Goal: Task Accomplishment & Management: Complete application form

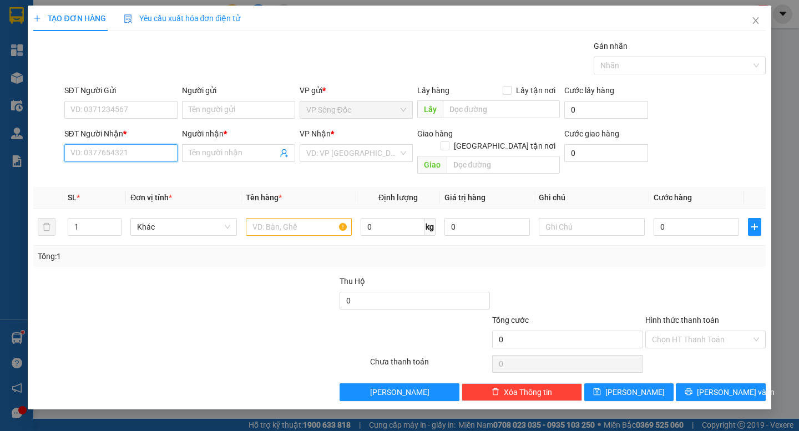
click at [109, 158] on input "SĐT Người Nhận *" at bounding box center [120, 153] width 113 height 18
type input "0915608540"
click at [128, 173] on div "0915608540 - THẮM" at bounding box center [121, 175] width 100 height 12
type input "THẮM"
type input "0915608540"
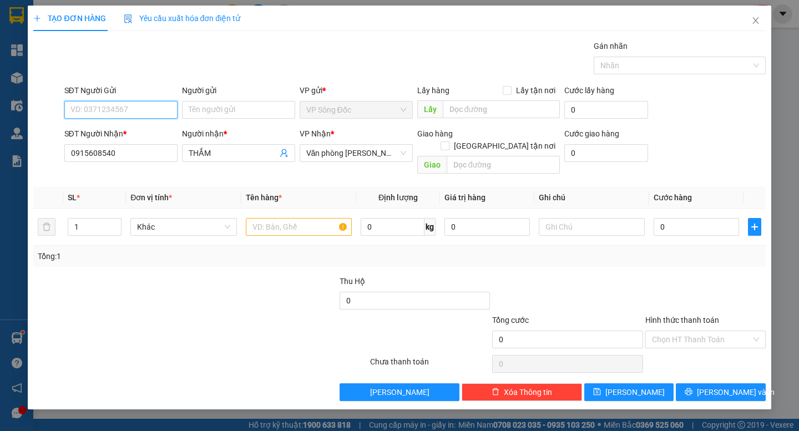
click at [150, 107] on input "SĐT Người Gửi" at bounding box center [120, 110] width 113 height 18
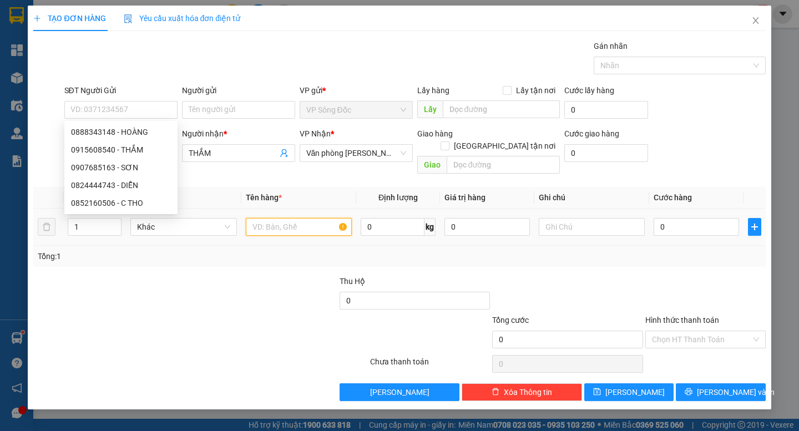
click at [300, 218] on input "text" at bounding box center [299, 227] width 106 height 18
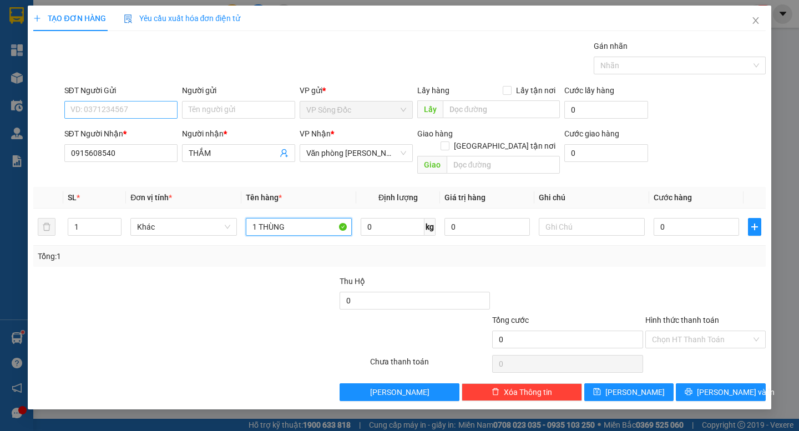
type input "1 THÙNG"
click at [163, 104] on input "SĐT Người Gửi" at bounding box center [120, 110] width 113 height 18
type input "0911725092"
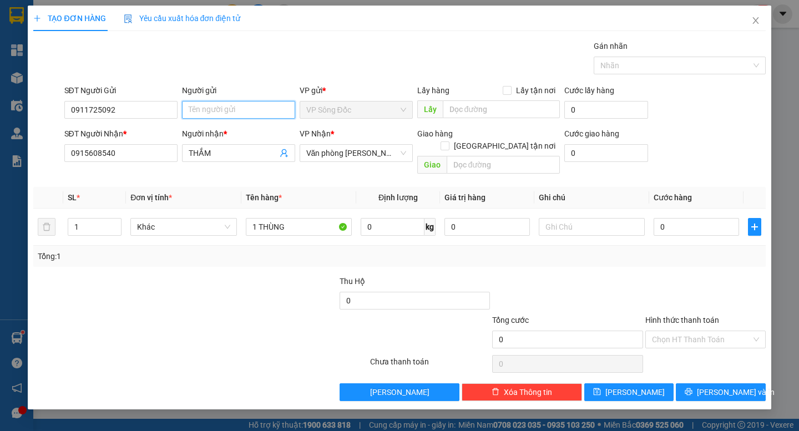
click at [207, 108] on input "Người gửi" at bounding box center [238, 110] width 113 height 18
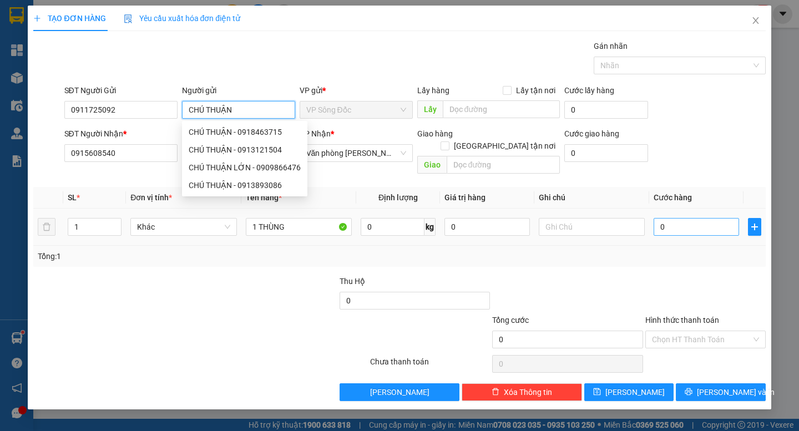
type input "CHÚ THUẬN"
click at [710, 218] on input "0" at bounding box center [696, 227] width 85 height 18
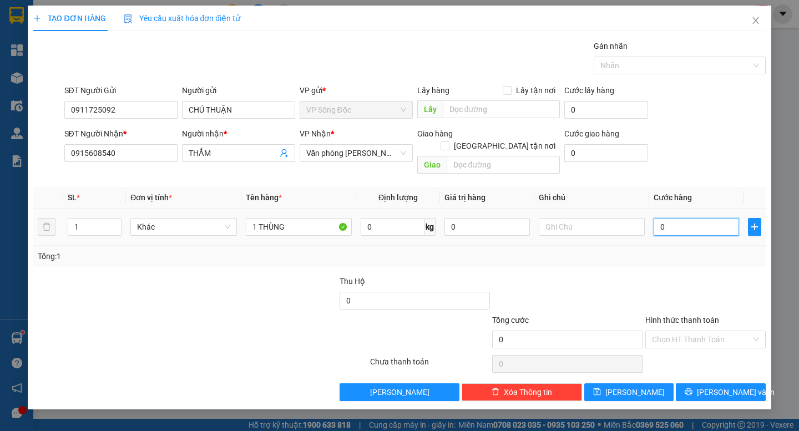
type input "4"
type input "40"
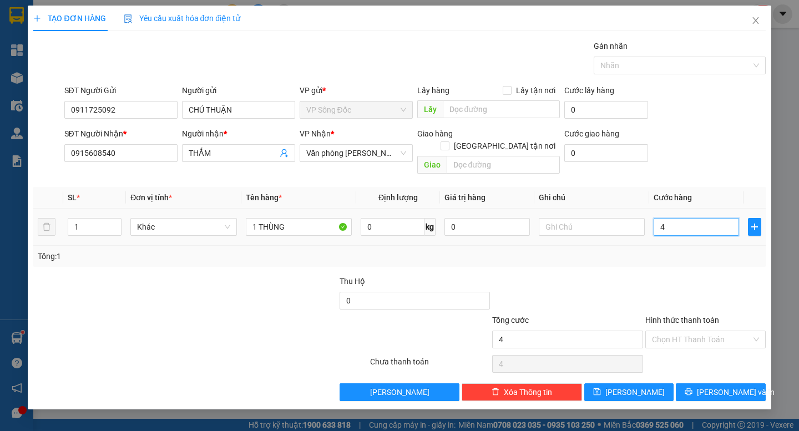
type input "40"
type input "400"
type input "4.000"
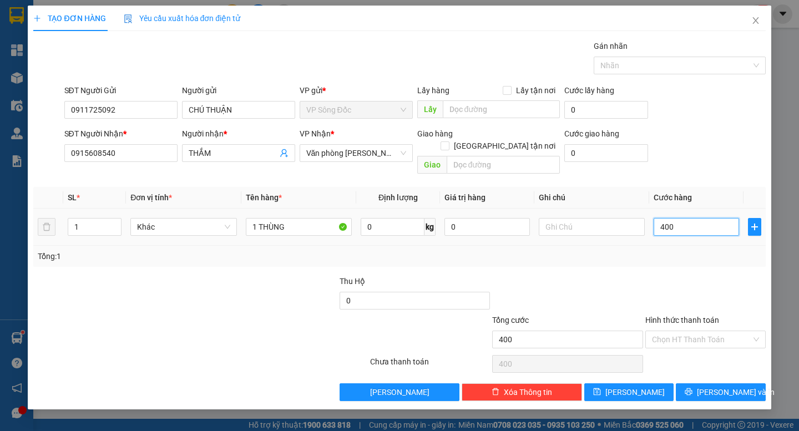
type input "4.000"
type input "40.000"
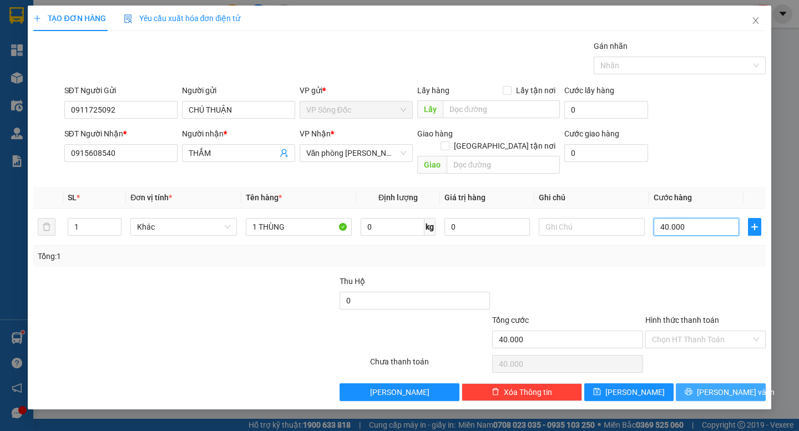
type input "40.000"
click at [709, 386] on button "[PERSON_NAME] và In" at bounding box center [720, 392] width 89 height 18
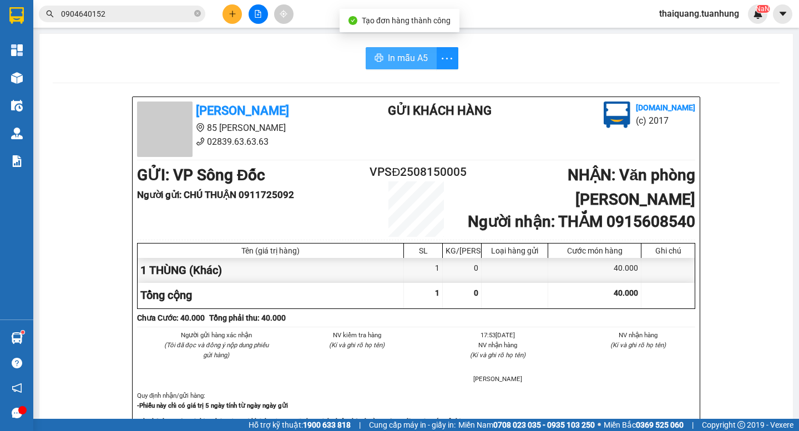
click at [402, 61] on span "In mẫu A5" at bounding box center [408, 58] width 40 height 14
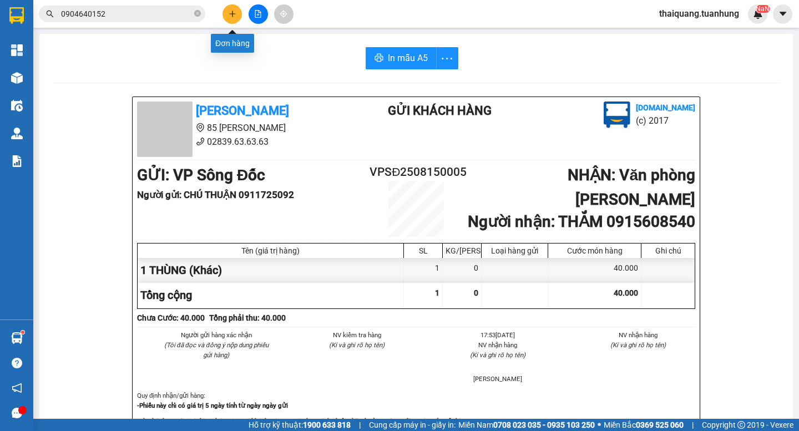
click at [234, 17] on icon "plus" at bounding box center [233, 14] width 8 height 8
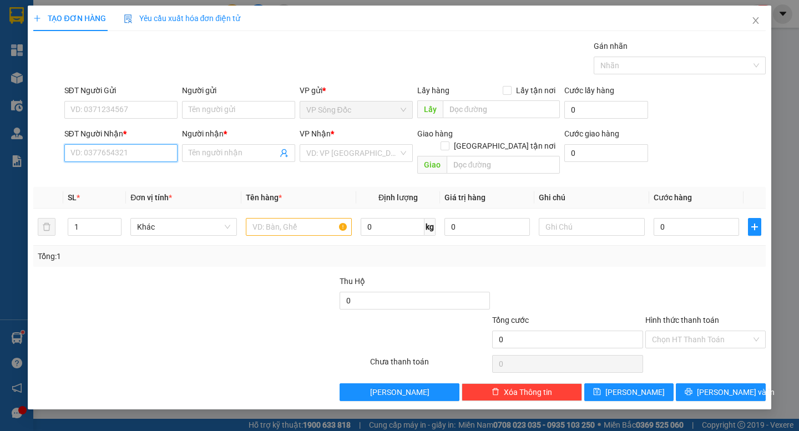
click at [164, 148] on input "SĐT Người Nhận *" at bounding box center [120, 153] width 113 height 18
type input "0909443899"
drag, startPoint x: 145, startPoint y: 174, endPoint x: 136, endPoint y: 131, distance: 43.7
click at [144, 175] on div "0909443899 - HOÀNG" at bounding box center [121, 175] width 100 height 12
type input "HOÀNG"
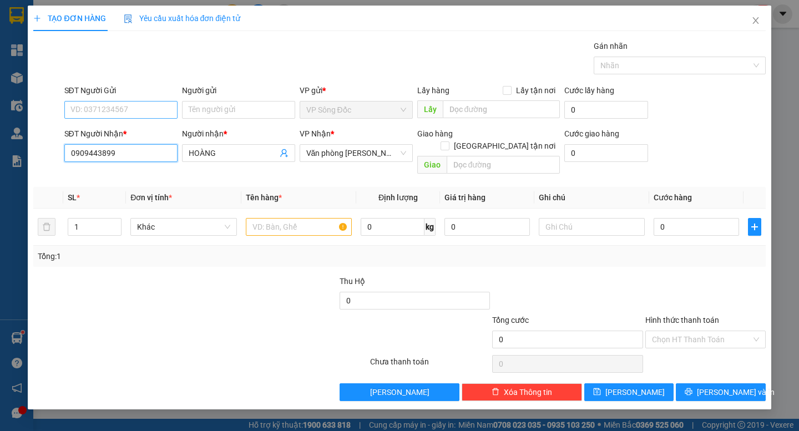
type input "0909443899"
click at [141, 111] on input "SĐT Người Gửi" at bounding box center [120, 110] width 113 height 18
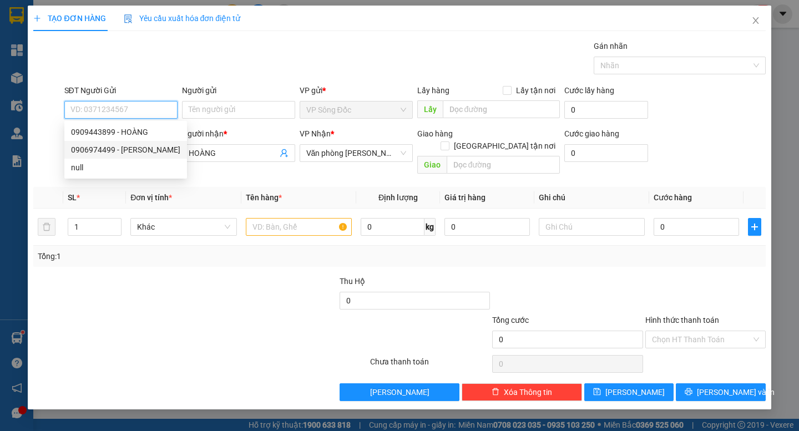
click at [148, 148] on div "0906974499 - [PERSON_NAME]" at bounding box center [125, 150] width 109 height 12
type input "0906974499"
type input "[PERSON_NAME]"
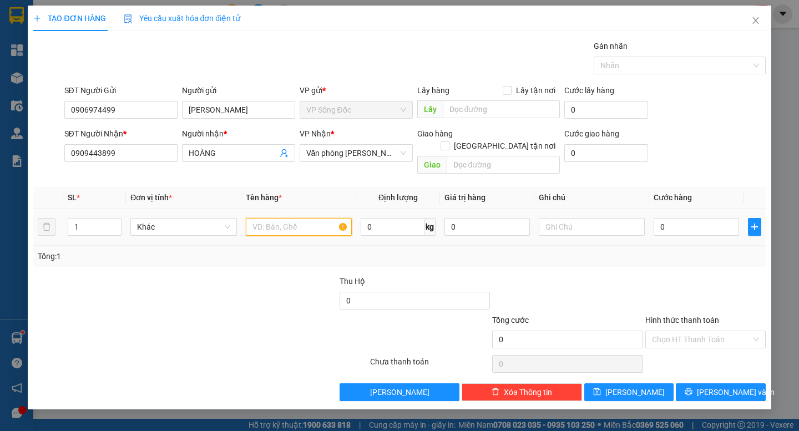
click at [271, 218] on input "text" at bounding box center [299, 227] width 106 height 18
type input "1 HỘP"
click at [699, 218] on input "0" at bounding box center [696, 227] width 85 height 18
type input "3"
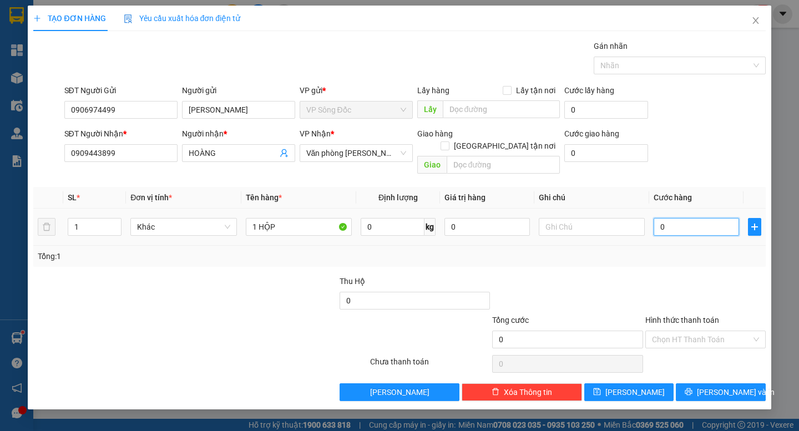
type input "3"
type input "30"
drag, startPoint x: 697, startPoint y: 317, endPoint x: 697, endPoint y: 326, distance: 8.9
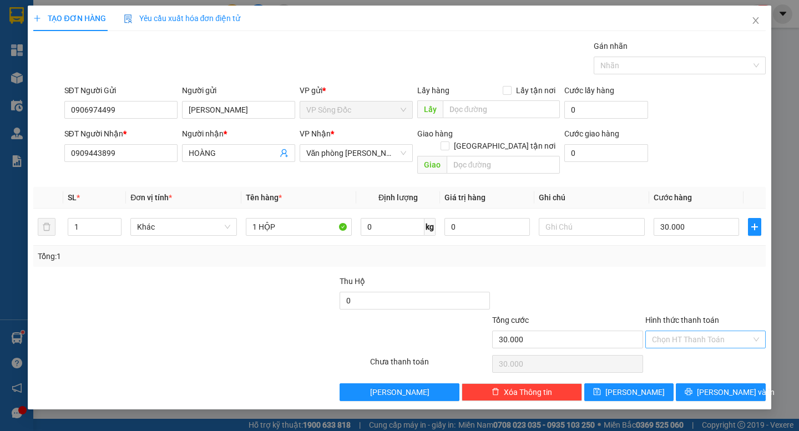
click at [697, 318] on div "Hình thức thanh toán Chọn HT Thanh Toán" at bounding box center [705, 333] width 120 height 39
click at [696, 331] on input "Hình thức thanh toán" at bounding box center [701, 339] width 99 height 17
click at [693, 347] on div "Tại văn phòng" at bounding box center [705, 349] width 107 height 12
drag, startPoint x: 704, startPoint y: 374, endPoint x: 696, endPoint y: 358, distance: 18.1
click at [703, 383] on button "[PERSON_NAME] và In" at bounding box center [720, 392] width 89 height 18
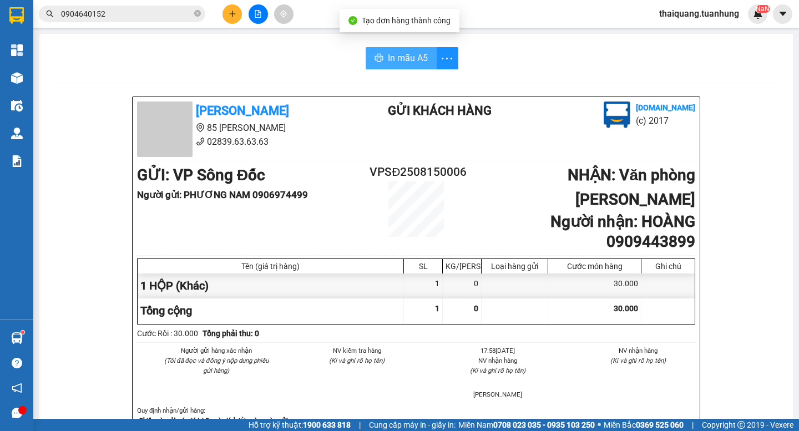
click at [400, 52] on span "In mẫu A5" at bounding box center [408, 58] width 40 height 14
click at [237, 14] on button at bounding box center [231, 13] width 19 height 19
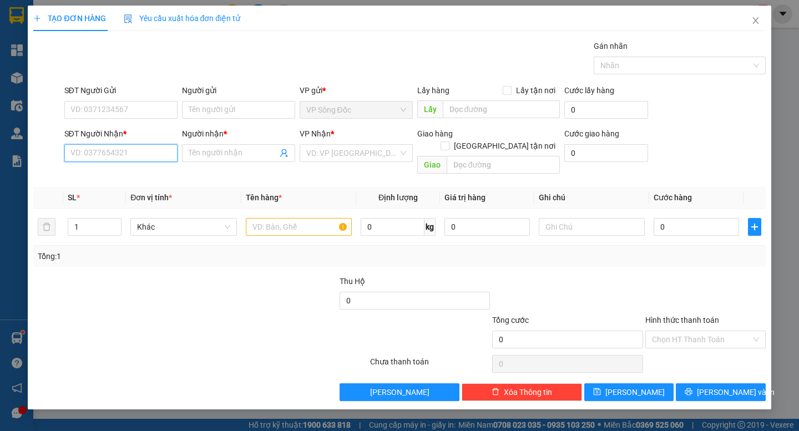
click at [123, 158] on input "SĐT Người Nhận *" at bounding box center [120, 153] width 113 height 18
type input "0943331331"
click at [124, 174] on div "0943331331 - ANH CẢNH" at bounding box center [121, 175] width 100 height 12
type input "ANH CẢNH"
type input "0943331331"
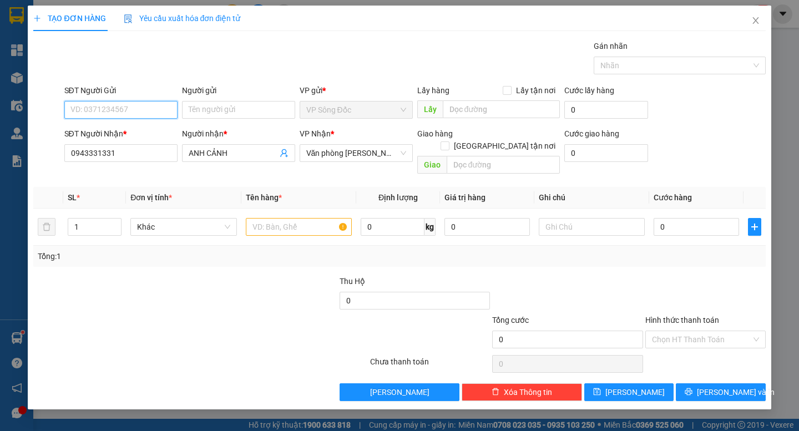
click at [140, 112] on input "SĐT Người Gửi" at bounding box center [120, 110] width 113 height 18
click at [148, 151] on div "0906974499 - [PERSON_NAME]" at bounding box center [125, 150] width 109 height 12
type input "0906974499"
type input "[PERSON_NAME]"
click at [275, 218] on input "text" at bounding box center [299, 227] width 106 height 18
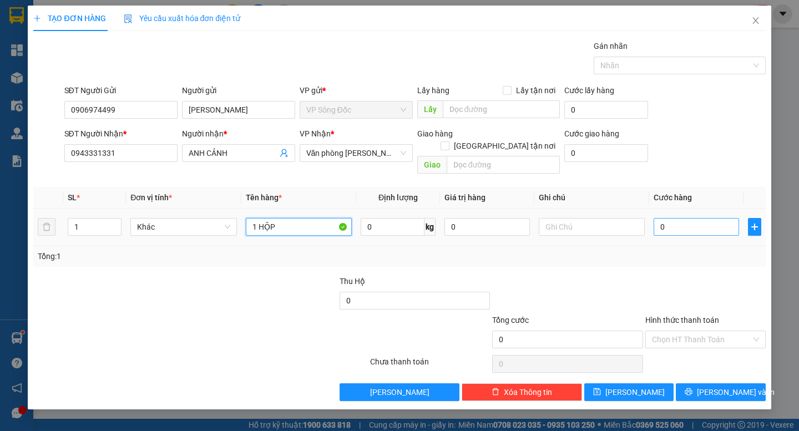
type input "1 HỘP"
click at [705, 219] on input "0" at bounding box center [696, 227] width 85 height 18
click at [707, 331] on input "Hình thức thanh toán" at bounding box center [701, 339] width 99 height 17
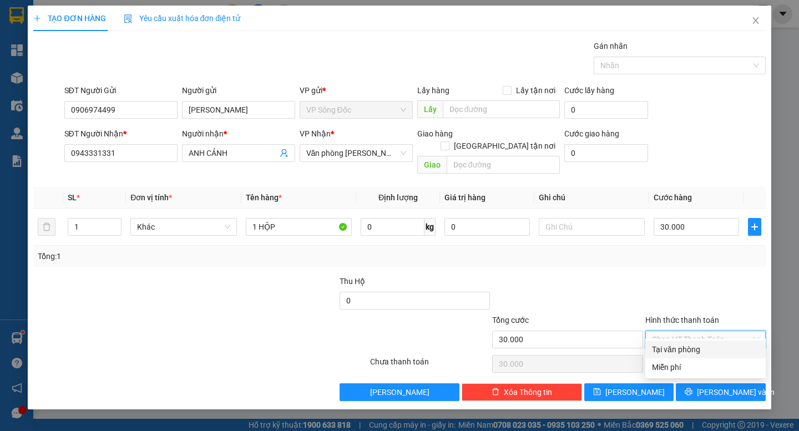
drag, startPoint x: 691, startPoint y: 349, endPoint x: 708, endPoint y: 360, distance: 20.9
click at [691, 351] on div "Tại văn phòng" at bounding box center [705, 349] width 107 height 12
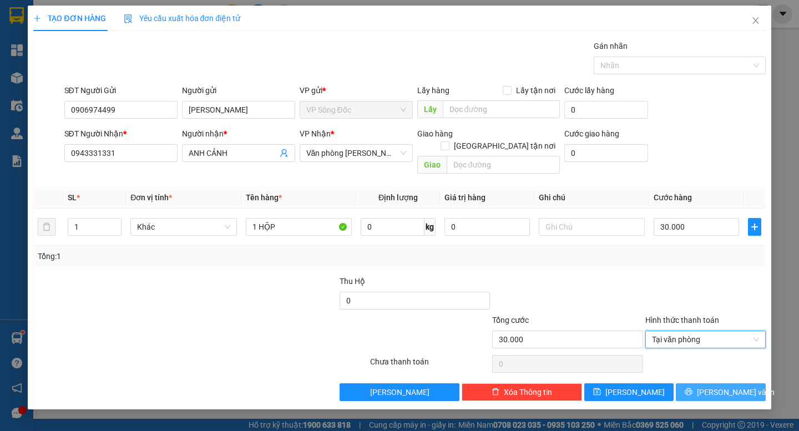
click at [732, 387] on button "[PERSON_NAME] và In" at bounding box center [720, 392] width 89 height 18
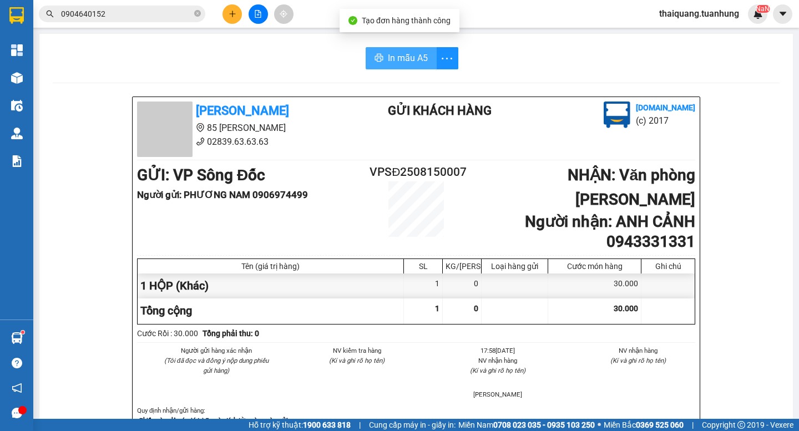
click at [404, 59] on span "In mẫu A5" at bounding box center [408, 58] width 40 height 14
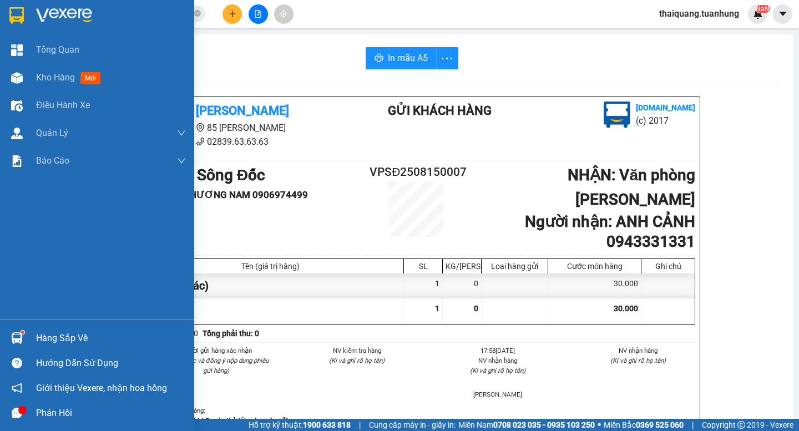
click at [50, 340] on div "Hàng sắp về" at bounding box center [111, 338] width 150 height 17
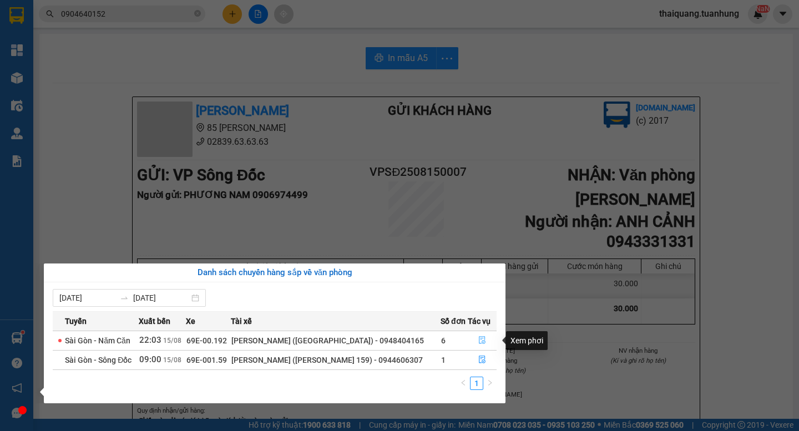
click at [482, 336] on button "button" at bounding box center [482, 341] width 28 height 18
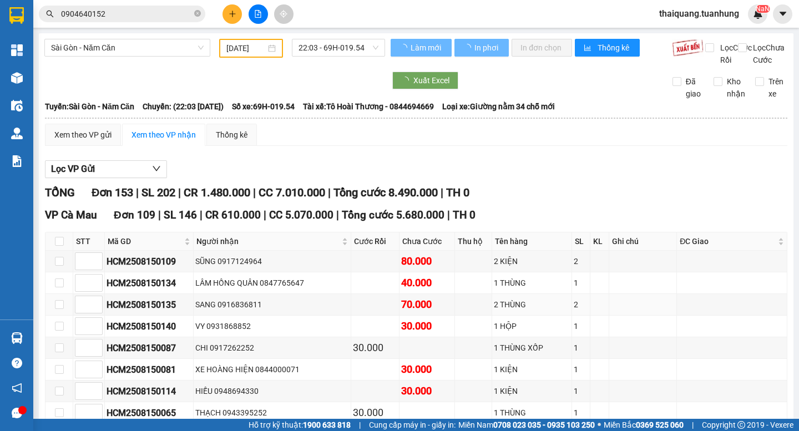
type input "[DATE]"
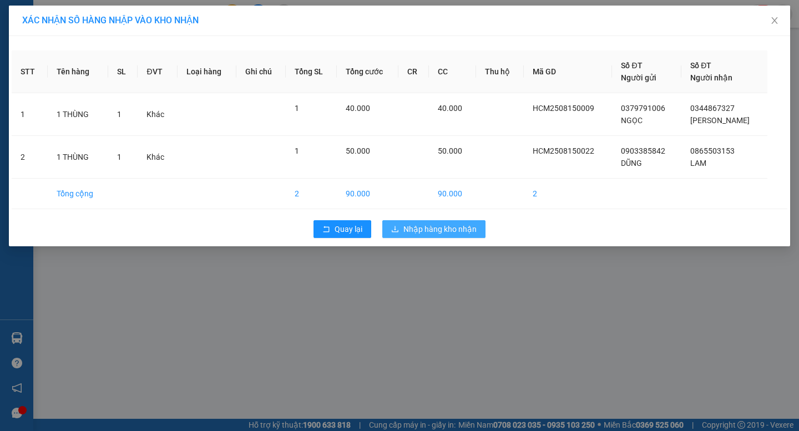
click at [437, 232] on span "Nhập hàng kho nhận" at bounding box center [439, 229] width 73 height 12
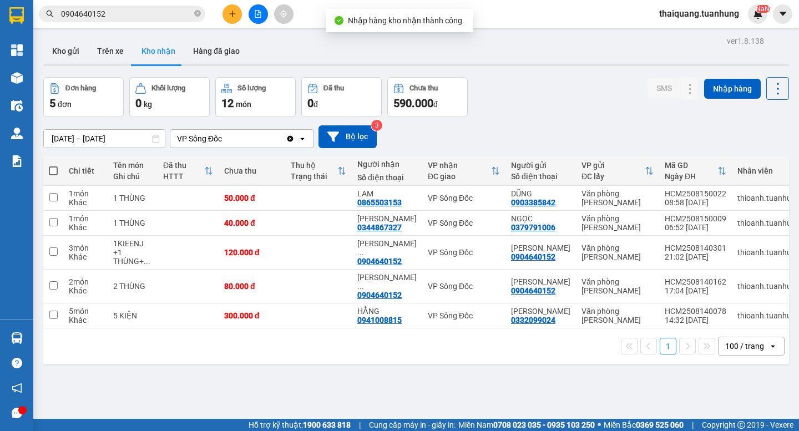
click at [525, 113] on div "Đơn hàng 5 đơn Khối lượng 0 kg Số lượng 12 món Đã thu 0 đ Chưa thu 590.000 đ SM…" at bounding box center [416, 97] width 746 height 40
click at [546, 103] on div "Đơn hàng 5 đơn Khối lượng 0 kg Số lượng 12 món Đã thu 0 đ Chưa thu 590.000 đ SM…" at bounding box center [416, 97] width 746 height 40
click at [509, 80] on div "Đơn hàng 5 đơn Khối lượng 0 kg Số lượng 12 món Đã thu 0 đ Chưa thu 590.000 đ SM…" at bounding box center [416, 97] width 746 height 40
click at [534, 86] on div "Đơn hàng 5 đơn Khối lượng 0 kg Số lượng 12 món Đã thu 0 đ Chưa thu 590.000 đ SM…" at bounding box center [416, 97] width 746 height 40
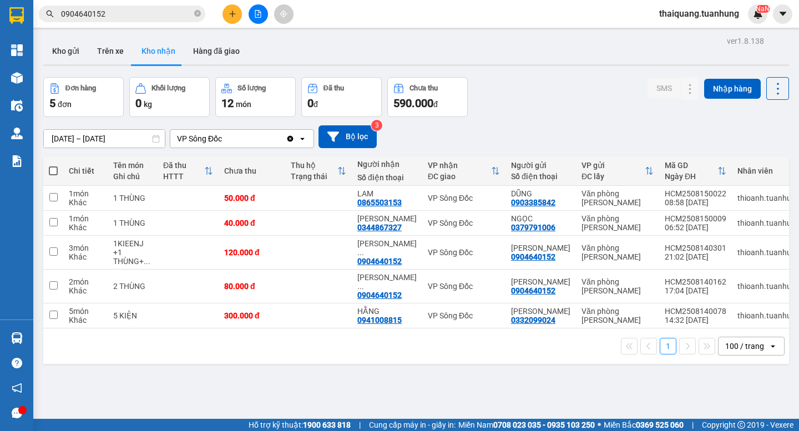
click at [534, 86] on div "Đơn hàng 5 đơn Khối lượng 0 kg Số lượng 12 món Đã thu 0 đ Chưa thu 590.000 đ SM…" at bounding box center [416, 97] width 746 height 40
click at [574, 73] on div "ver 1.8.138 Kho gửi Trên xe Kho nhận Hàng đã giao Đơn hàng 5 đơn Khối lượng 0 k…" at bounding box center [416, 248] width 755 height 431
click at [571, 73] on div "ver 1.8.138 Kho gửi Trên xe Kho nhận Hàng đã giao Đơn hàng 5 đơn Khối lượng 0 k…" at bounding box center [416, 248] width 755 height 431
click at [548, 105] on div "Đơn hàng 5 đơn Khối lượng 0 kg Số lượng 12 món Đã thu 0 đ Chưa thu 590.000 đ SM…" at bounding box center [416, 97] width 746 height 40
click at [575, 100] on div "Đơn hàng 5 đơn Khối lượng 0 kg Số lượng 12 món Đã thu 0 đ Chưa thu 590.000 đ SM…" at bounding box center [416, 97] width 746 height 40
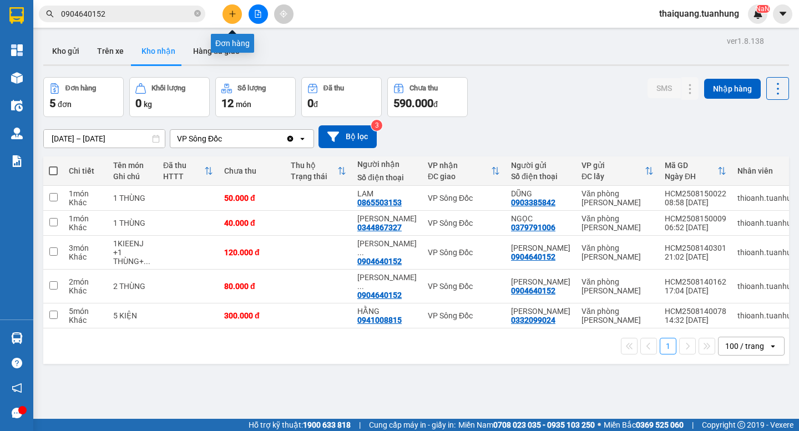
click at [238, 9] on button at bounding box center [231, 13] width 19 height 19
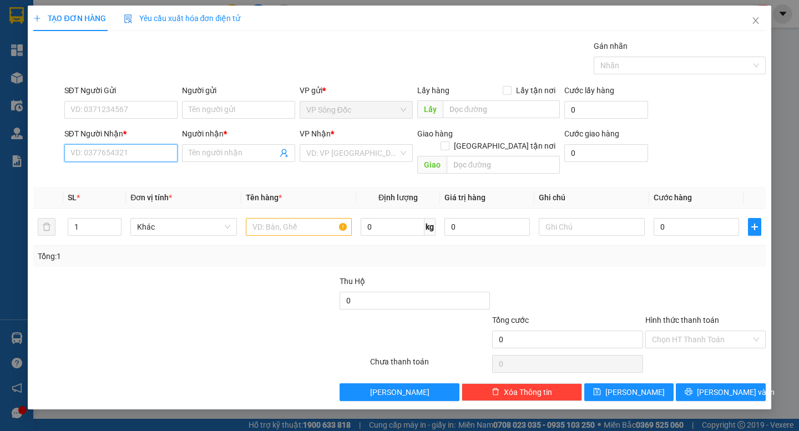
click at [143, 155] on input "SĐT Người Nhận *" at bounding box center [120, 153] width 113 height 18
type input "0842030505"
click at [137, 177] on div "0842030505 - [GEOGRAPHIC_DATA]" at bounding box center [133, 175] width 125 height 12
type input "[PERSON_NAME]"
type input "0842030505"
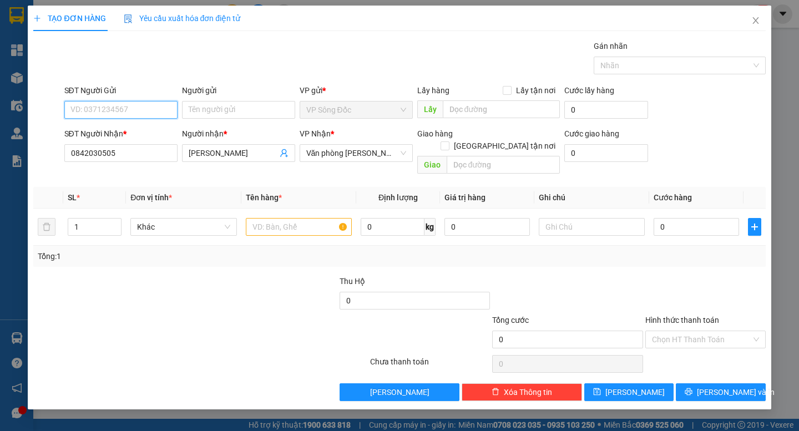
click at [122, 109] on input "SĐT Người Gửi" at bounding box center [120, 110] width 113 height 18
type input "0842725828"
click at [131, 138] on div "0842725828 - C THUỲ" at bounding box center [121, 132] width 100 height 12
type input "C THUỲ"
type input "0842725828"
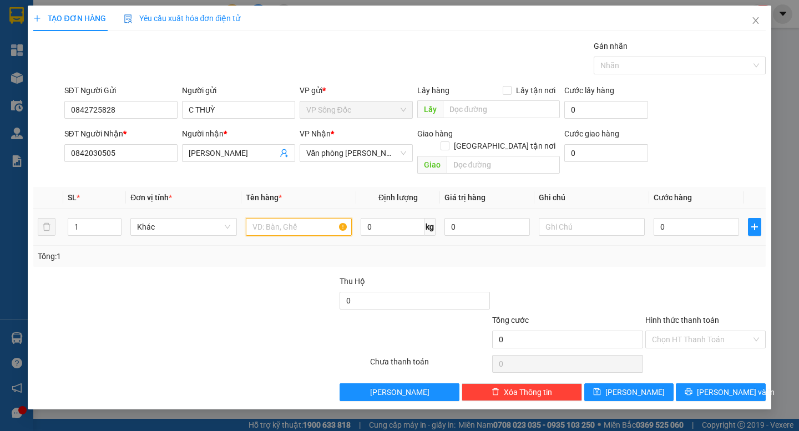
click at [290, 218] on input "text" at bounding box center [299, 227] width 106 height 18
type input "1 KIỆN"
click at [700, 218] on input "0" at bounding box center [696, 227] width 85 height 18
type input "5"
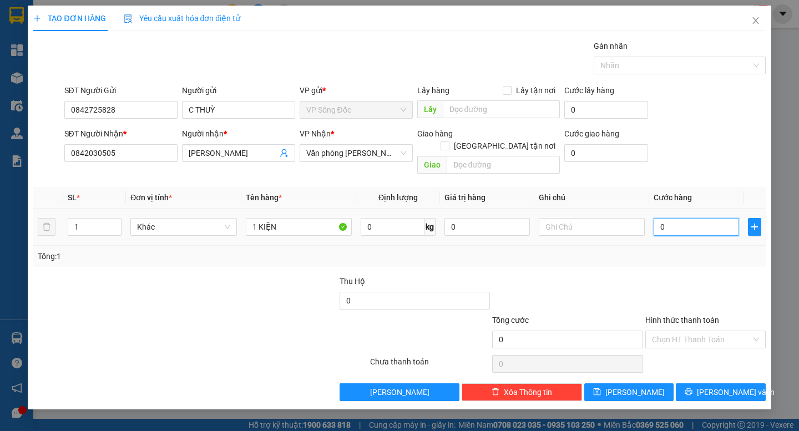
type input "5"
type input "50"
type input "500"
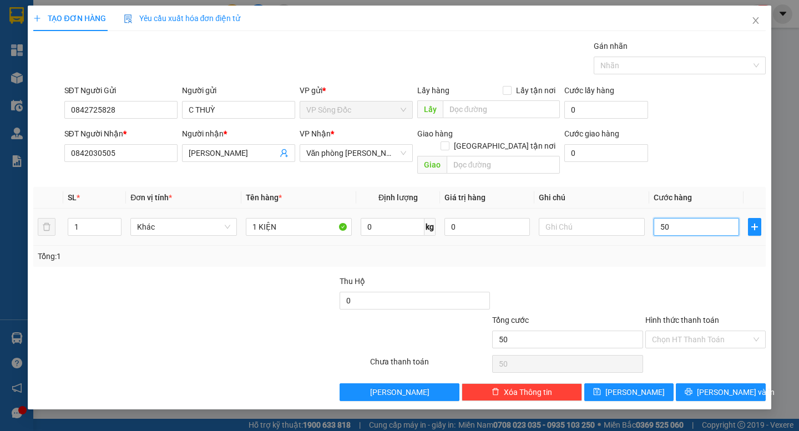
type input "500"
type input "5.000"
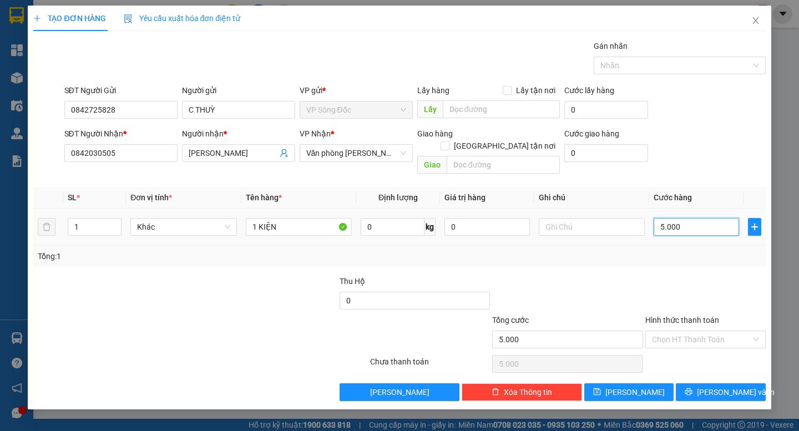
type input "50.000"
click at [703, 331] on input "Hình thức thanh toán" at bounding box center [701, 339] width 99 height 17
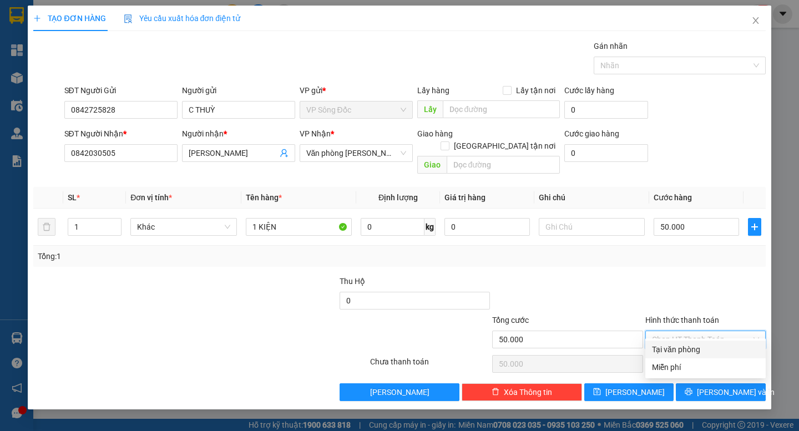
click at [696, 354] on div "Tại văn phòng" at bounding box center [705, 349] width 107 height 12
click at [646, 275] on div at bounding box center [705, 294] width 123 height 39
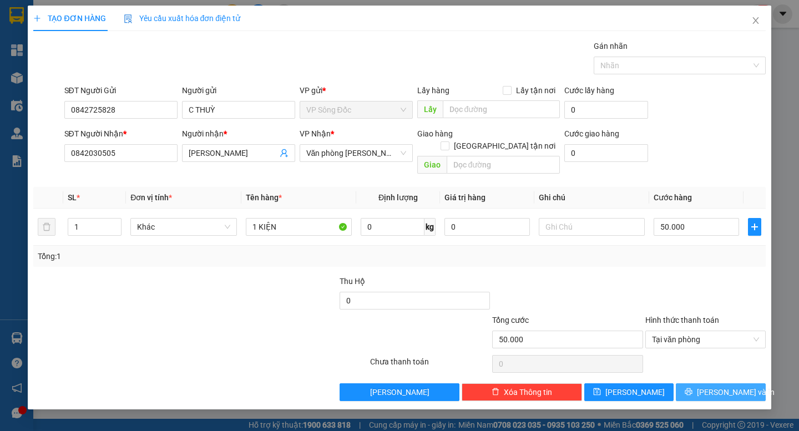
click at [714, 386] on span "[PERSON_NAME] và In" at bounding box center [736, 392] width 78 height 12
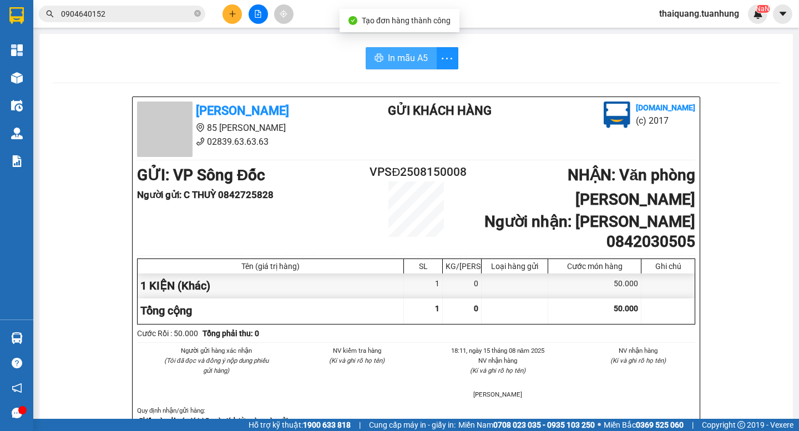
click at [396, 60] on span "In mẫu A5" at bounding box center [408, 58] width 40 height 14
click at [348, 150] on div "[PERSON_NAME] 85 [PERSON_NAME] 02839.63.63.63 Gửi khách hàng [DOMAIN_NAME] (c) …" at bounding box center [416, 129] width 563 height 55
click at [342, 145] on div "[PERSON_NAME] 85 [PERSON_NAME] 02839.63.63.63 Gửi khách hàng [DOMAIN_NAME] (c) …" at bounding box center [416, 129] width 563 height 55
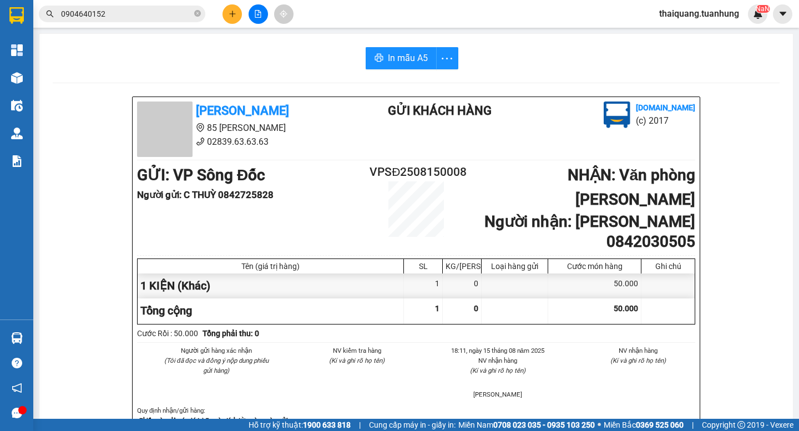
click at [343, 143] on div "[PERSON_NAME] 85 [PERSON_NAME] 02839.63.63.63 Gửi khách hàng [DOMAIN_NAME] (c) …" at bounding box center [416, 129] width 563 height 55
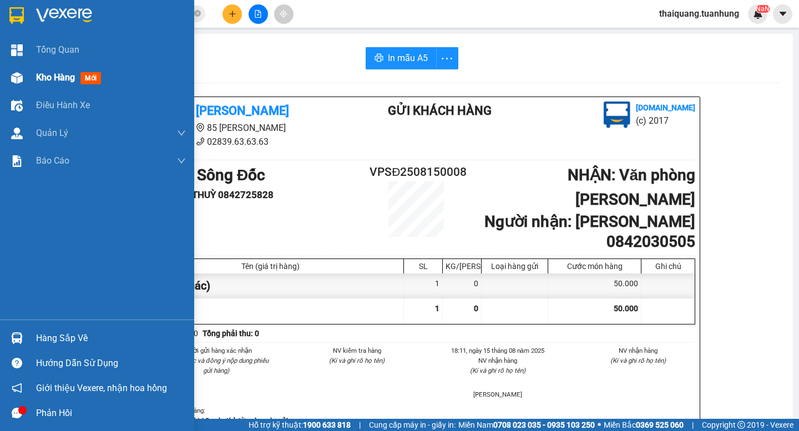
click at [37, 80] on span "Kho hàng" at bounding box center [55, 77] width 39 height 11
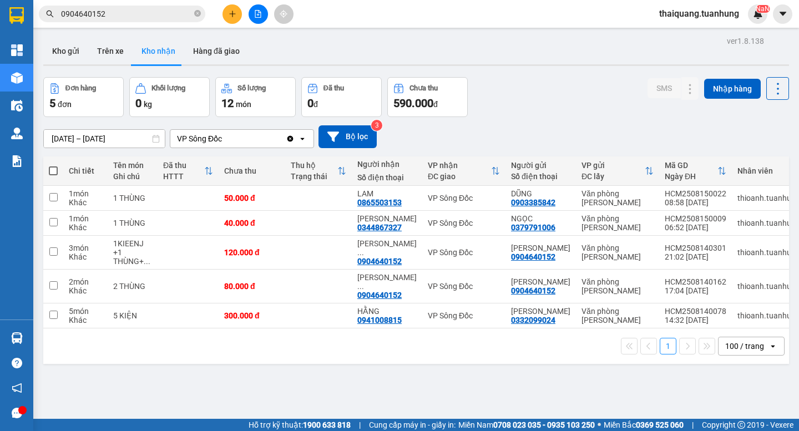
click at [525, 111] on div "Đơn hàng 5 đơn Khối lượng 0 kg Số lượng 12 món Đã thu 0 đ Chưa thu 590.000 đ SM…" at bounding box center [416, 97] width 746 height 40
click at [538, 124] on div "[DATE] – [DATE] Press the down arrow key to interact with the calendar and sele…" at bounding box center [416, 136] width 746 height 39
click at [664, 198] on icon at bounding box center [668, 198] width 8 height 8
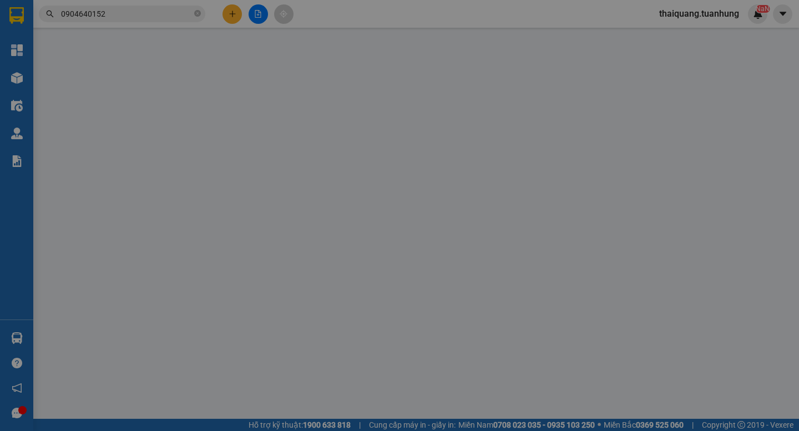
type input "0903385842"
type input "DŨNG"
type input "0865503153"
type input "LAM"
type input "50.000"
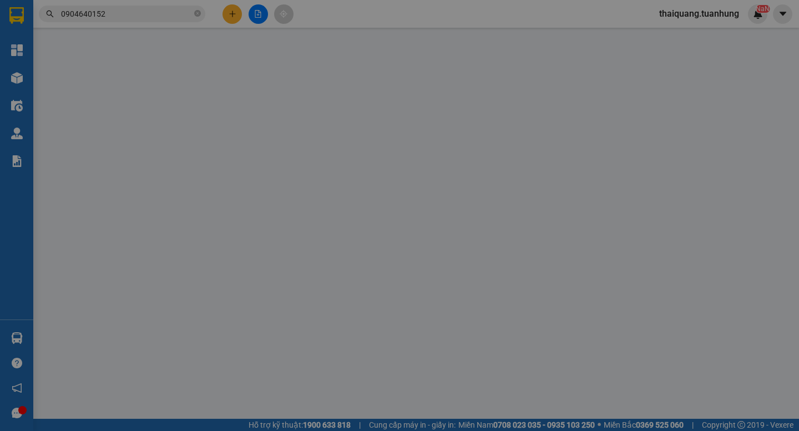
type input "50.000"
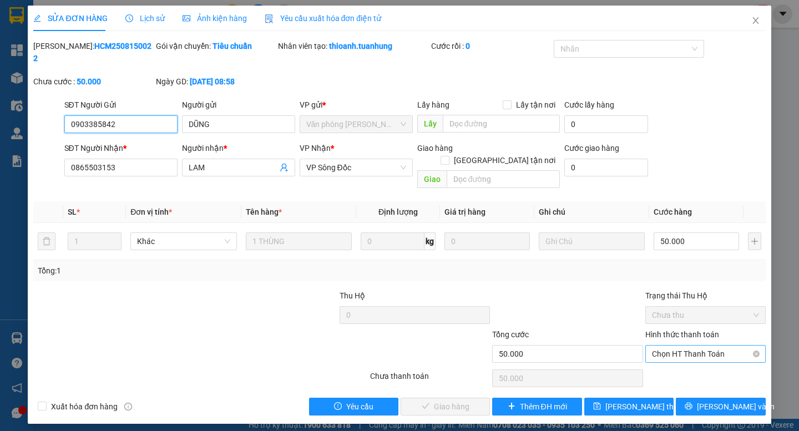
click at [674, 346] on span "Chọn HT Thanh Toán" at bounding box center [705, 354] width 107 height 17
click at [674, 351] on div "Tại văn phòng" at bounding box center [705, 352] width 107 height 12
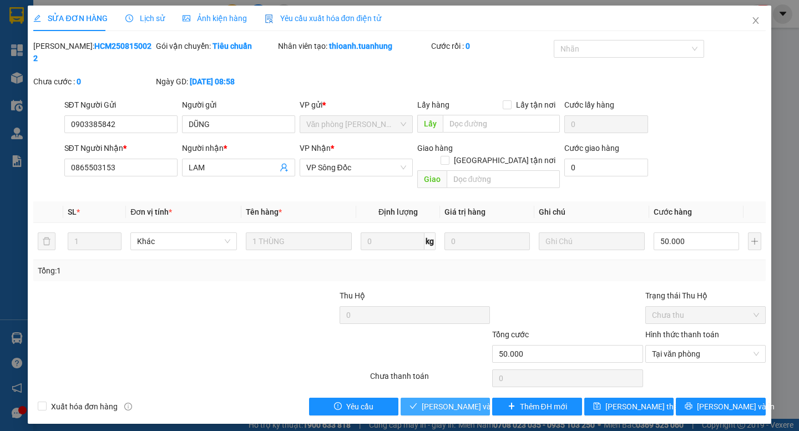
click at [448, 401] on span "[PERSON_NAME] và Giao hàng" at bounding box center [475, 407] width 107 height 12
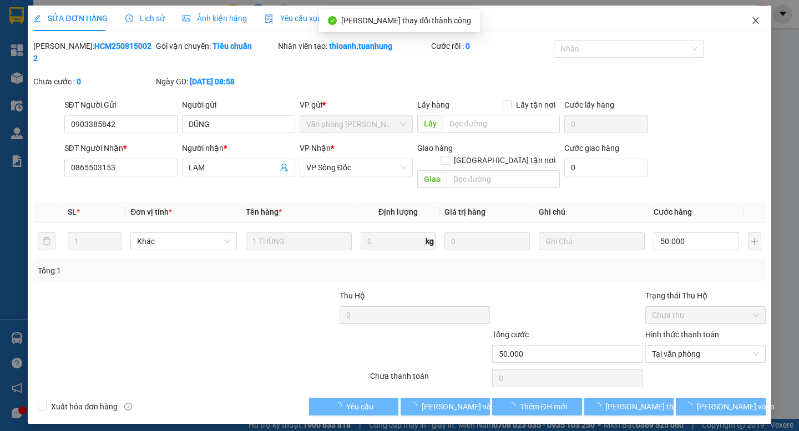
click at [757, 23] on icon "close" at bounding box center [755, 20] width 9 height 9
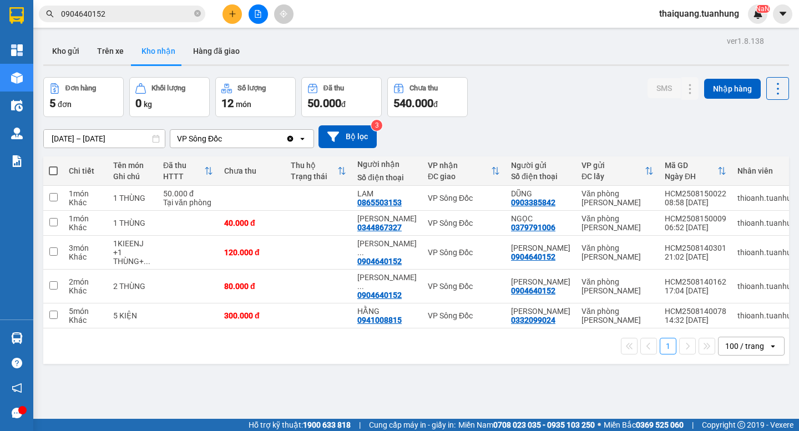
click at [546, 108] on div "Đơn hàng 5 đơn Khối lượng 0 kg Số lượng 12 món Đã thu 50.000 đ Chưa thu 540.000…" at bounding box center [416, 97] width 746 height 40
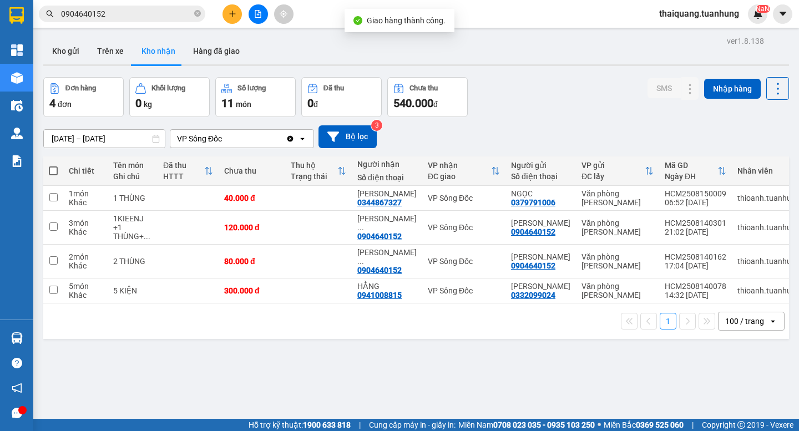
click at [553, 99] on div "Đơn hàng 4 đơn Khối lượng 0 kg Số lượng 11 món Đã thu 0 đ Chưa thu 540.000 đ SM…" at bounding box center [416, 97] width 746 height 40
click at [510, 115] on div "Đơn hàng 4 đơn Khối lượng 0 kg Số lượng 11 món Đã thu 0 đ Chưa thu 540.000 đ SM…" at bounding box center [416, 97] width 746 height 40
click at [511, 114] on div "Đơn hàng 4 đơn Khối lượng 0 kg Số lượng 11 món Đã thu 0 đ Chưa thu 540.000 đ SM…" at bounding box center [416, 97] width 746 height 40
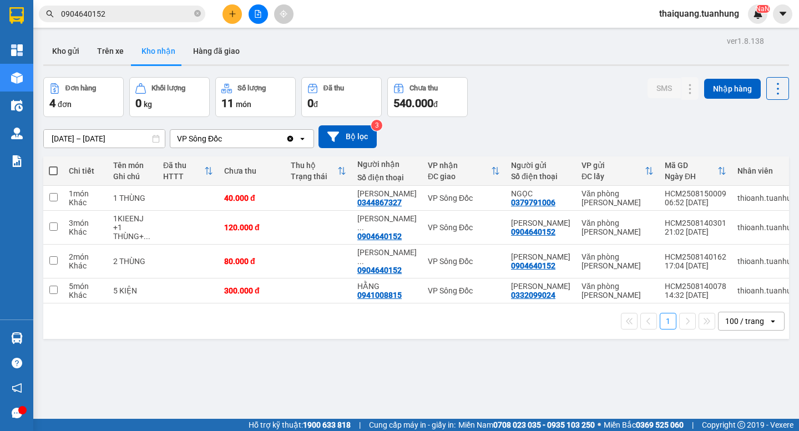
click at [511, 114] on div "Đơn hàng 4 đơn Khối lượng 0 kg Số lượng 11 món Đã thu 0 đ Chưa thu 540.000 đ SM…" at bounding box center [416, 97] width 746 height 40
click at [212, 52] on button "Hàng đã giao" at bounding box center [216, 51] width 64 height 27
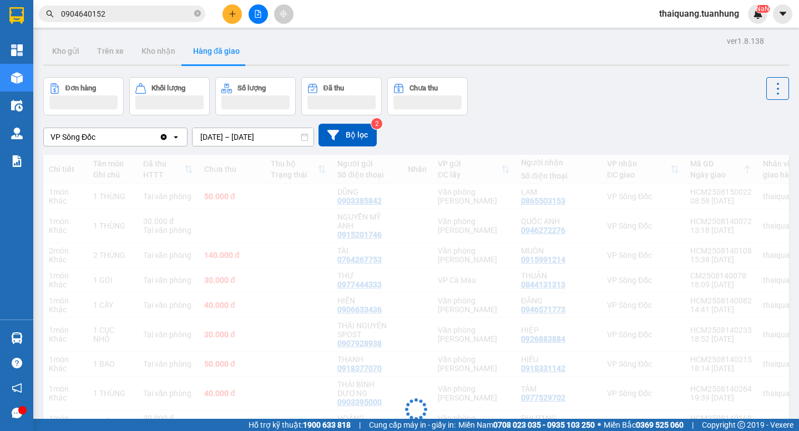
click at [568, 101] on div "Đơn hàng Khối lượng Số lượng Đã thu Chưa thu" at bounding box center [416, 96] width 746 height 38
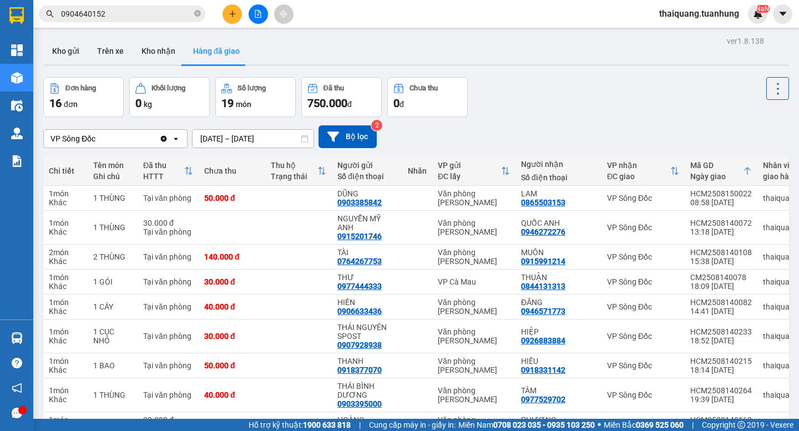
click at [566, 92] on div "Đơn hàng 16 đơn Khối lượng 0 kg Số lượng 19 món Đã thu 750.000 đ Chưa thu 0 đ" at bounding box center [416, 97] width 746 height 40
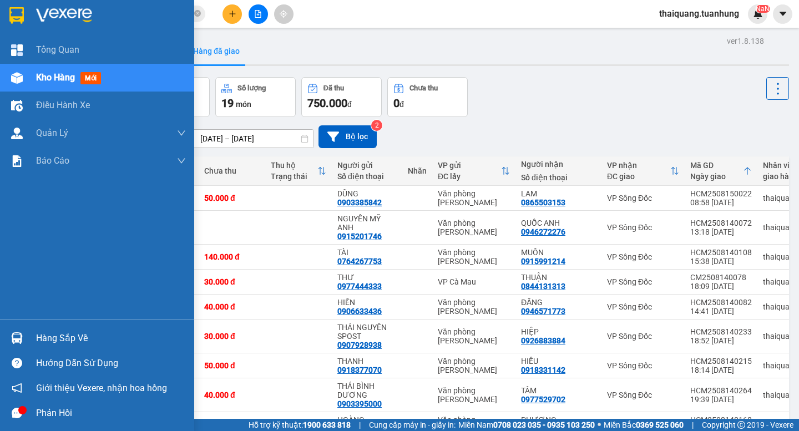
click at [44, 331] on div "Hàng sắp về" at bounding box center [111, 338] width 150 height 17
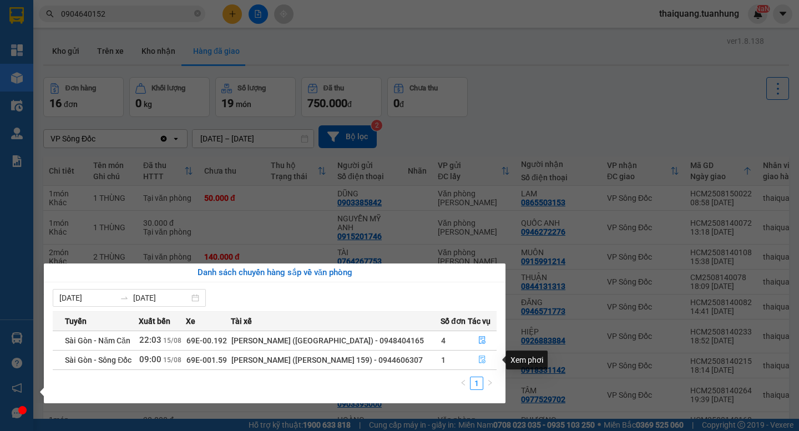
click at [482, 359] on icon "file-done" at bounding box center [482, 360] width 8 height 8
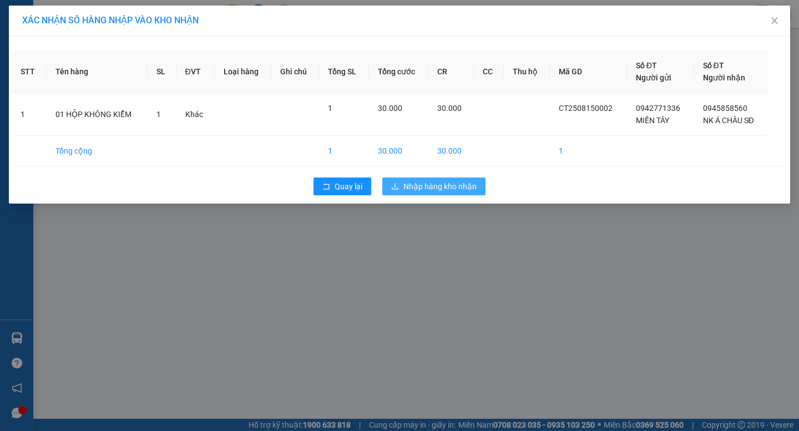
click at [467, 178] on button "Nhập hàng kho nhận" at bounding box center [433, 187] width 103 height 18
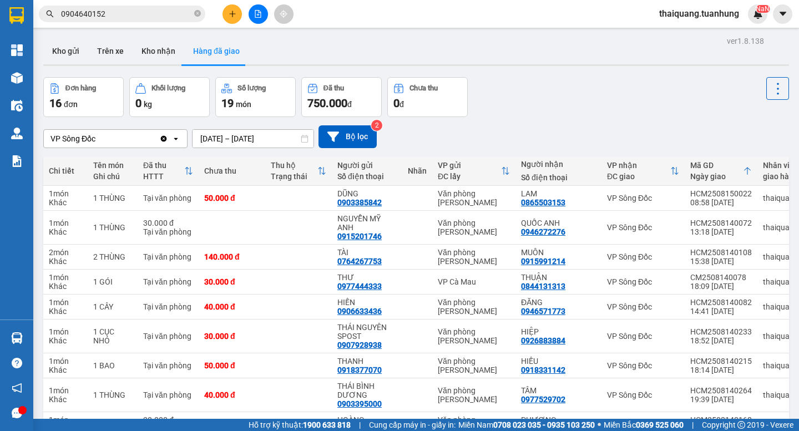
click at [555, 110] on div "Đơn hàng 16 đơn Khối lượng 0 kg Số lượng 19 món Đã thu 750.000 đ Chưa thu 0 đ" at bounding box center [416, 97] width 746 height 40
click at [235, 22] on button at bounding box center [231, 13] width 19 height 19
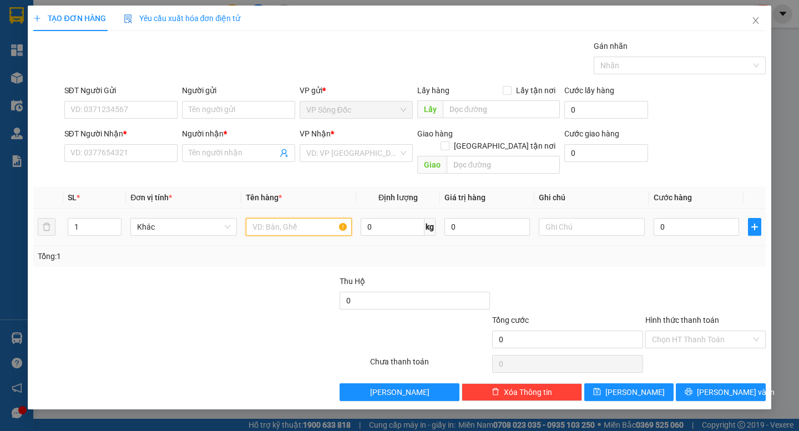
click at [283, 218] on input "text" at bounding box center [299, 227] width 106 height 18
type input "1 HỘP"
click at [675, 218] on input "0" at bounding box center [696, 227] width 85 height 18
type input "3"
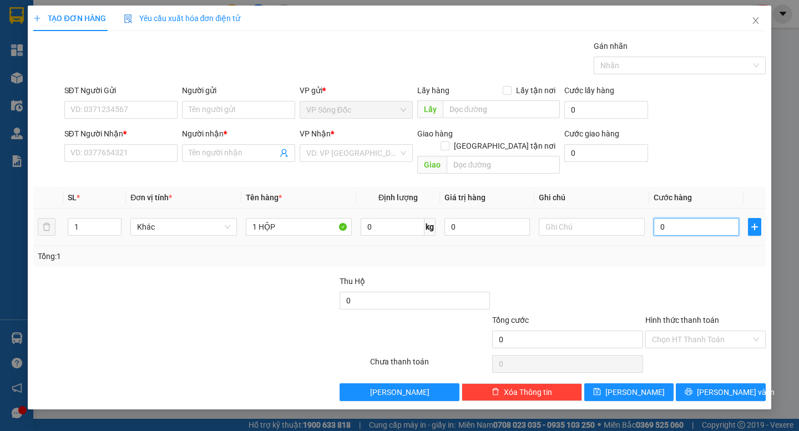
type input "3"
type input "30"
type input "300"
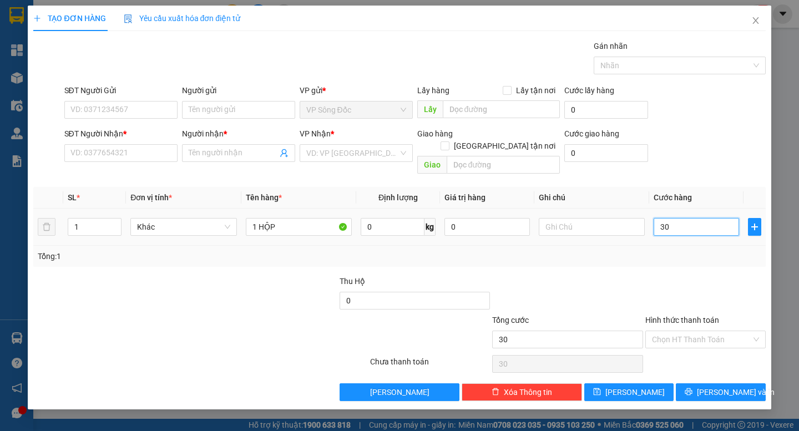
type input "300"
type input "3.000"
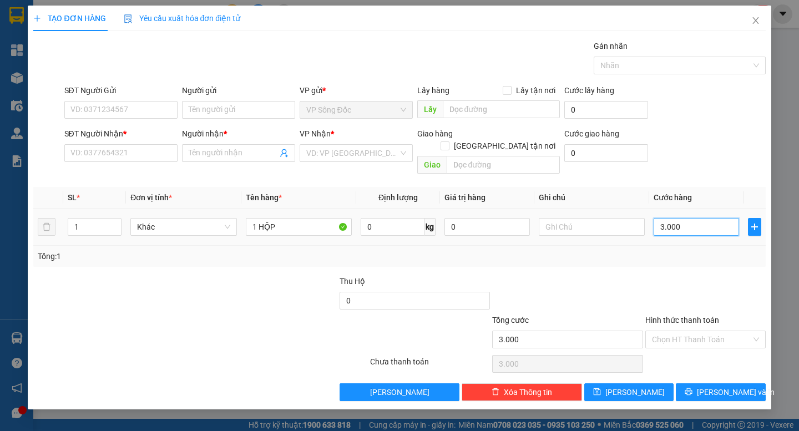
type input "30.000"
click at [129, 147] on input "SĐT Người Nhận *" at bounding box center [120, 153] width 113 height 18
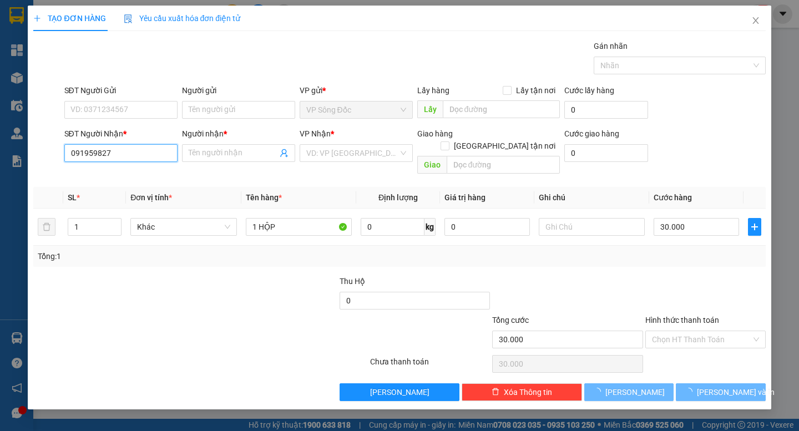
type input "0919598277"
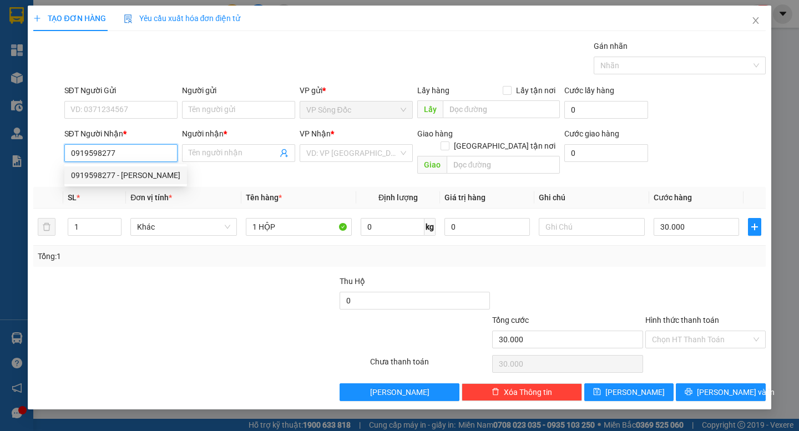
click at [135, 176] on div "0919598277 - [PERSON_NAME]" at bounding box center [125, 175] width 109 height 12
type input "[PERSON_NAME]"
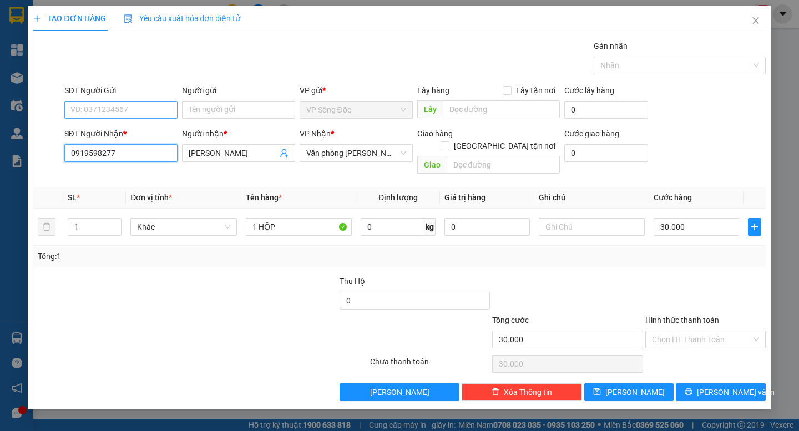
type input "0919598277"
click at [140, 108] on input "SĐT Người Gửi" at bounding box center [120, 110] width 113 height 18
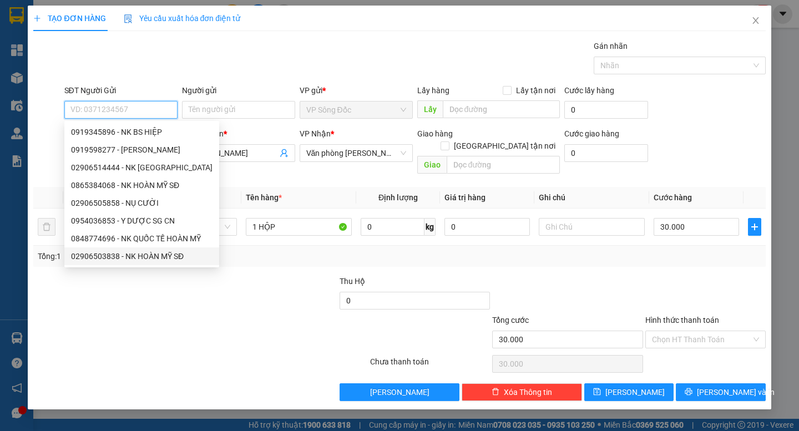
click at [138, 254] on div "02906503838 - NK HOÀN MỸ SĐ" at bounding box center [141, 256] width 141 height 12
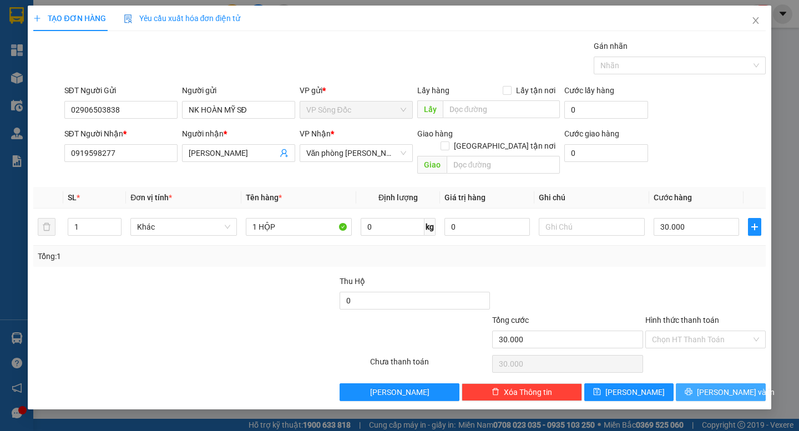
click at [703, 383] on button "[PERSON_NAME] và In" at bounding box center [720, 392] width 89 height 18
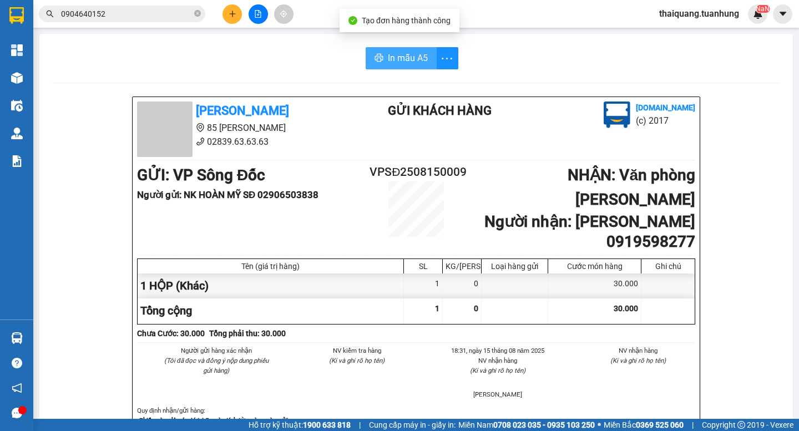
click at [386, 66] on button "In mẫu A5" at bounding box center [401, 58] width 71 height 22
click at [348, 137] on div "[PERSON_NAME] 85 [PERSON_NAME] 02839.63.63.63 Gửi khách hàng [DOMAIN_NAME] (c) …" at bounding box center [416, 129] width 563 height 55
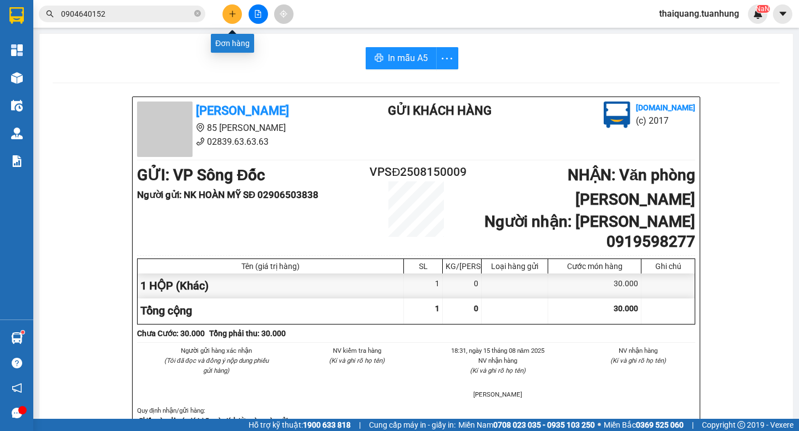
click at [227, 12] on button at bounding box center [231, 13] width 19 height 19
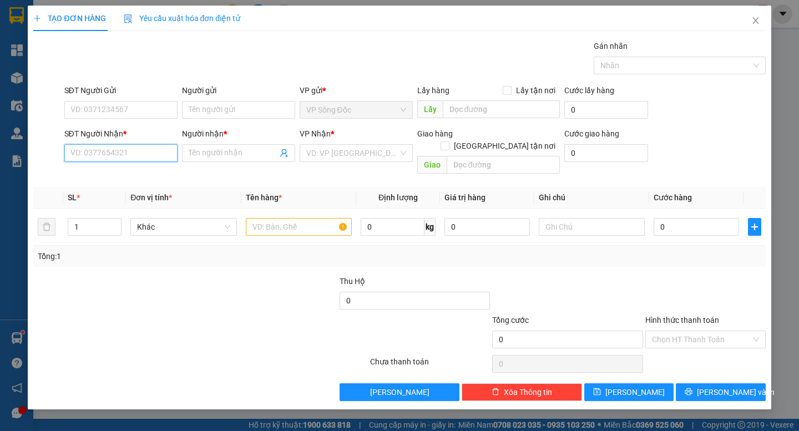
click at [133, 151] on input "SĐT Người Nhận *" at bounding box center [120, 153] width 113 height 18
type input "0816958936"
click at [145, 175] on div "0816958936 - KHÁNH" at bounding box center [121, 175] width 100 height 12
type input "KHÁNH"
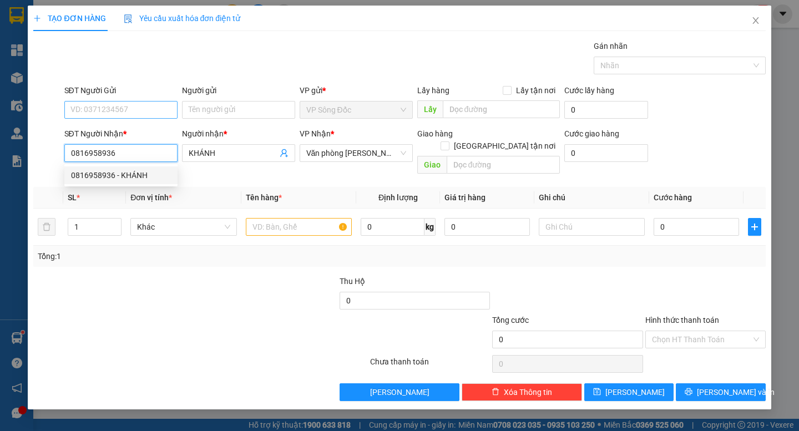
type input "0816958936"
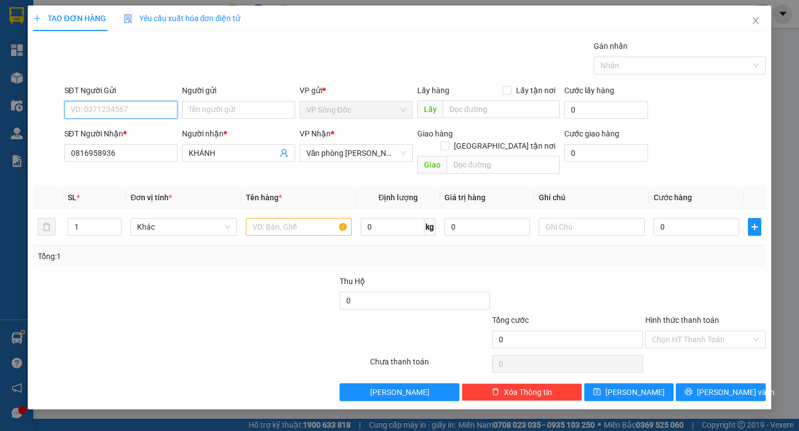
click at [149, 112] on input "SĐT Người Gửi" at bounding box center [120, 110] width 113 height 18
type input "0917484942"
click at [144, 128] on div "0917484942 - PHÚ" at bounding box center [121, 132] width 100 height 12
type input "PHÚ"
type input "0917484942"
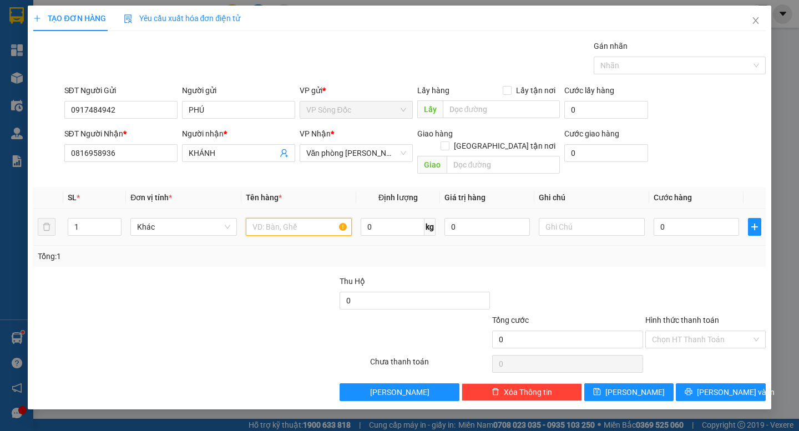
click at [280, 218] on input "text" at bounding box center [299, 227] width 106 height 18
type input "1 THÙNG"
click at [698, 218] on input "0" at bounding box center [696, 227] width 85 height 18
type input "4"
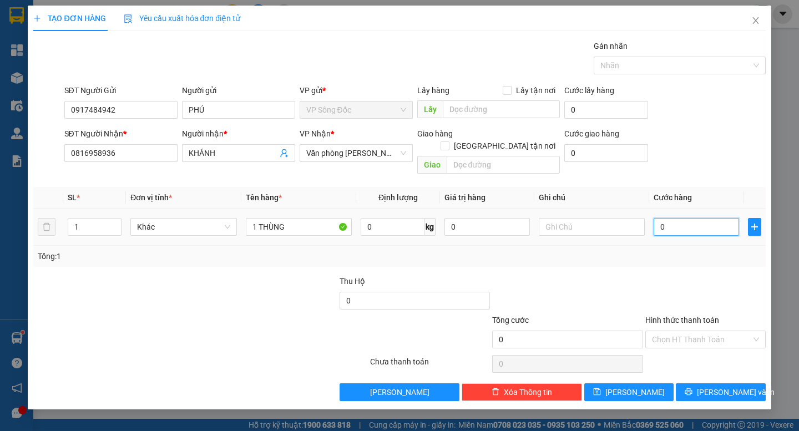
type input "4"
type input "40"
type input "400"
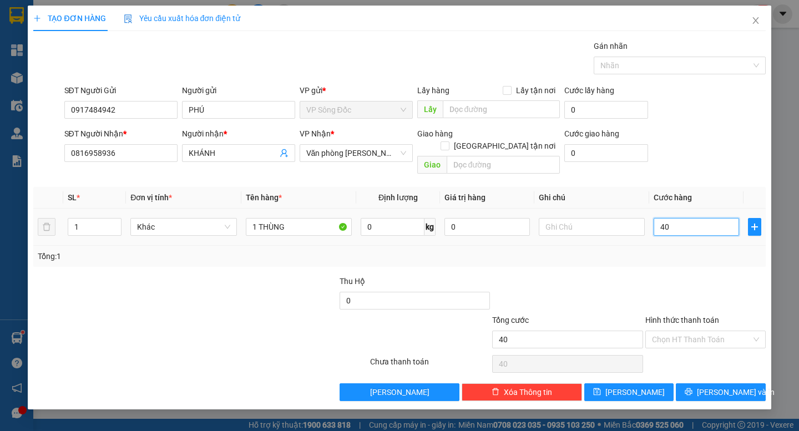
type input "400"
type input "4.000"
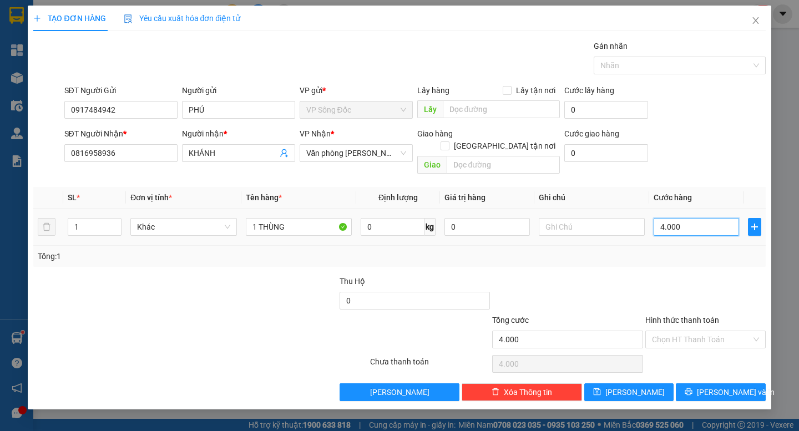
type input "40.000"
click at [721, 386] on span "[PERSON_NAME] và In" at bounding box center [736, 392] width 78 height 12
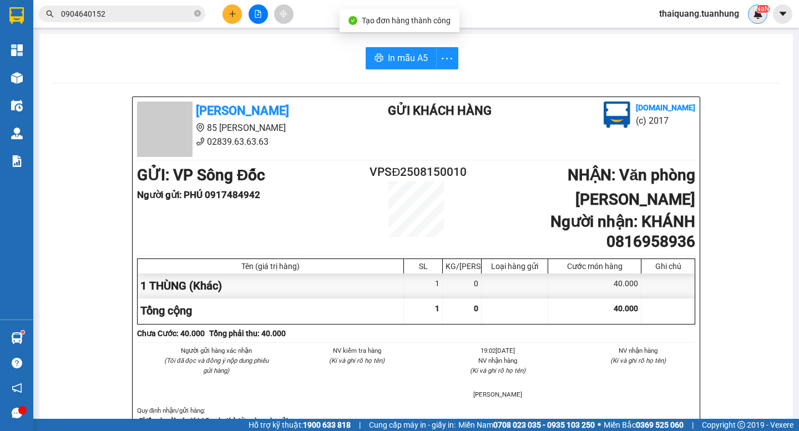
click at [758, 22] on div "NaN" at bounding box center [757, 13] width 19 height 19
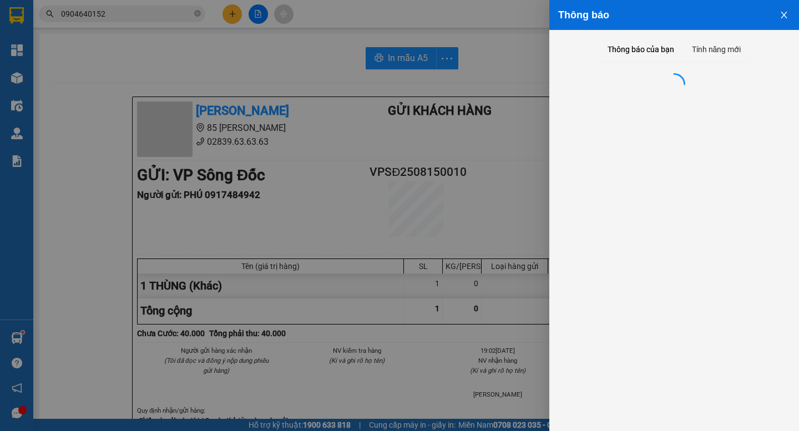
click at [404, 55] on div at bounding box center [399, 215] width 799 height 431
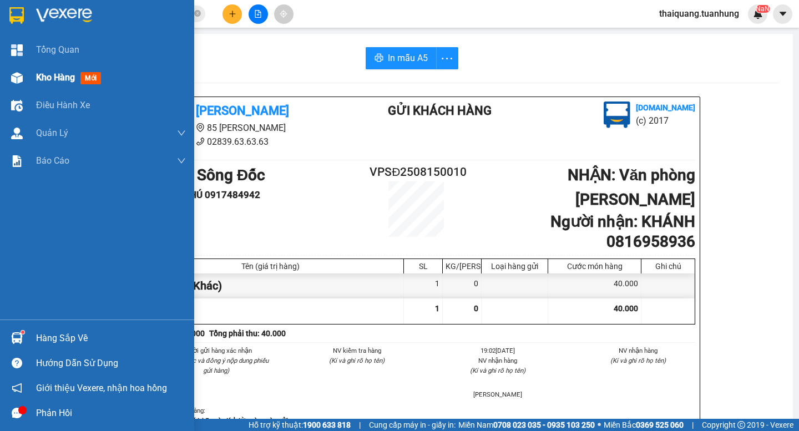
click at [48, 78] on span "Kho hàng" at bounding box center [55, 77] width 39 height 11
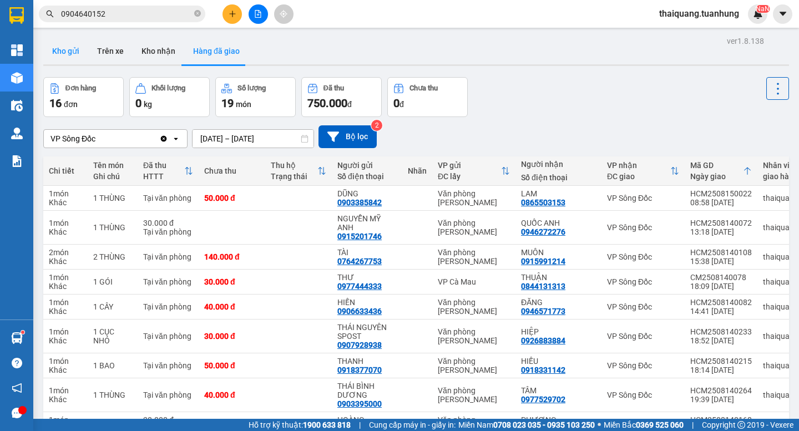
click at [67, 54] on button "Kho gửi" at bounding box center [65, 51] width 45 height 27
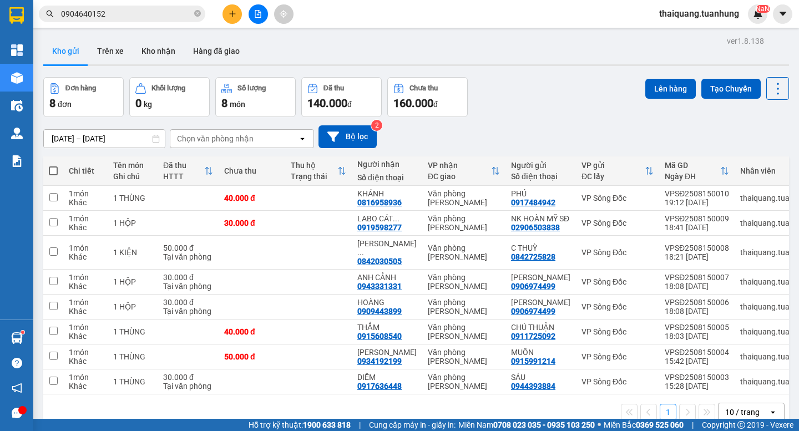
click at [535, 104] on div "Đơn hàng 8 đơn Khối lượng 0 kg Số lượng 8 món Đã thu 140.000 đ Chưa thu 160.000…" at bounding box center [416, 97] width 746 height 40
click at [697, 202] on icon at bounding box center [701, 198] width 8 height 8
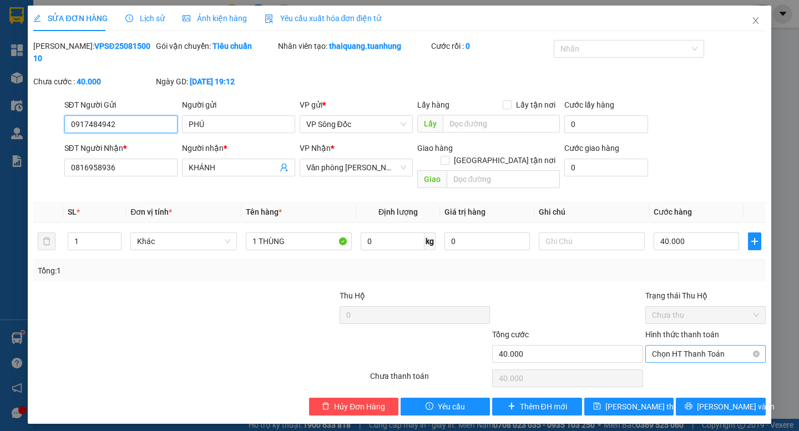
click at [695, 346] on span "Chọn HT Thanh Toán" at bounding box center [705, 354] width 107 height 17
click at [682, 352] on div "Tại văn phòng" at bounding box center [705, 352] width 107 height 12
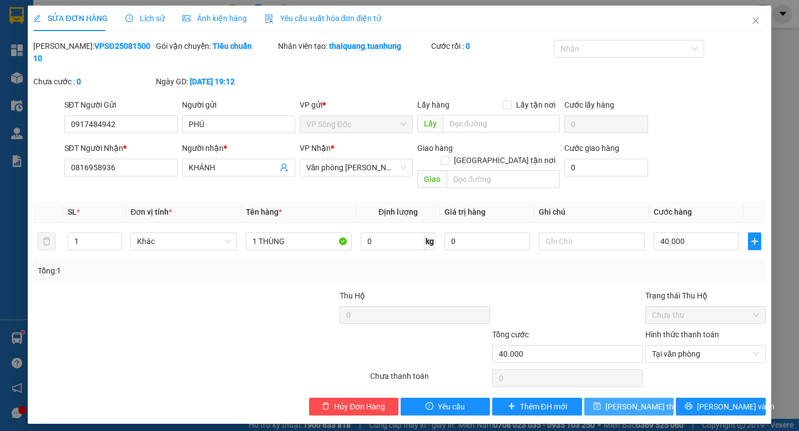
click at [630, 401] on span "[PERSON_NAME] thay đổi" at bounding box center [649, 407] width 89 height 12
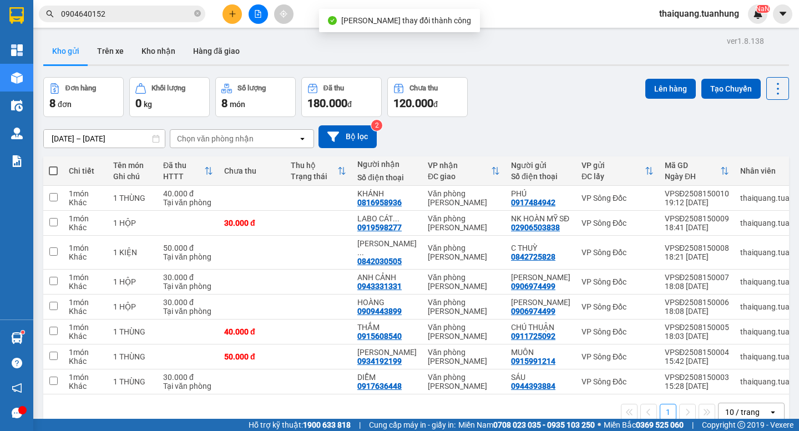
click at [525, 111] on div "Đơn hàng 8 đơn Khối lượng 0 kg Số lượng 8 món Đã thu 180.000 đ Chưa thu 120.000…" at bounding box center [416, 97] width 746 height 40
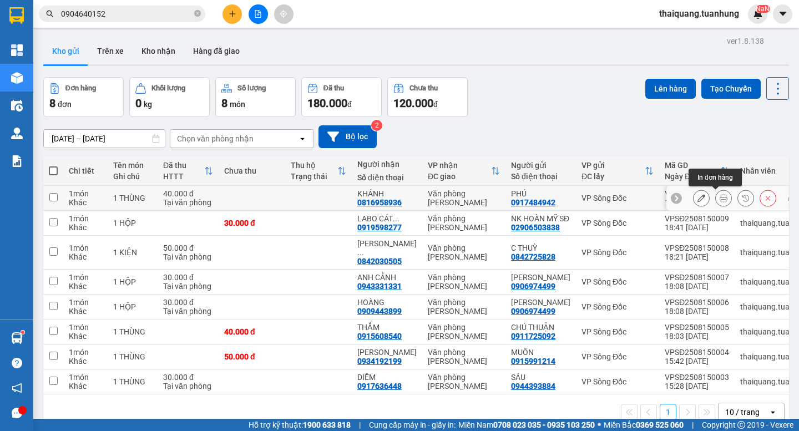
click at [720, 199] on icon at bounding box center [724, 198] width 8 height 8
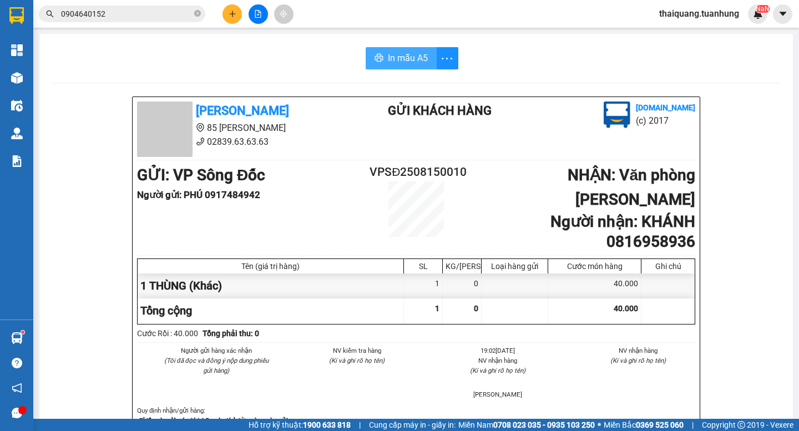
click at [392, 61] on span "In mẫu A5" at bounding box center [408, 58] width 40 height 14
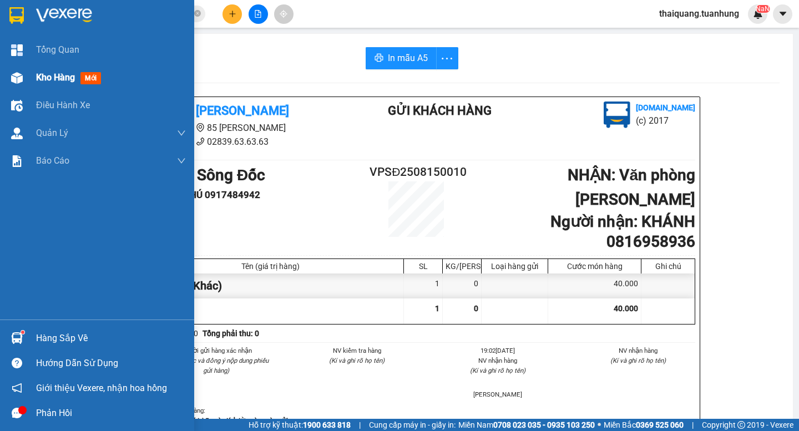
click at [56, 78] on span "Kho hàng" at bounding box center [55, 77] width 39 height 11
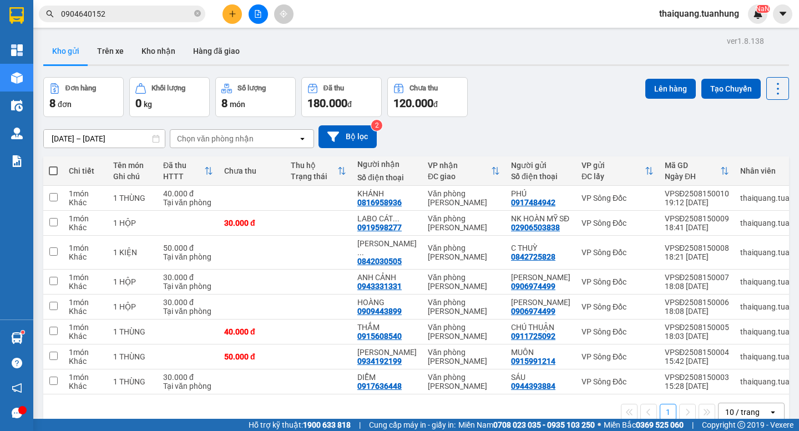
click at [569, 92] on div "Đơn hàng 8 đơn Khối lượng 0 kg Số lượng 8 món Đã thu 180.000 đ Chưa thu 120.000…" at bounding box center [416, 97] width 746 height 40
click at [546, 87] on div "Đơn hàng 8 đơn Khối lượng 0 kg Số lượng 8 món Đã thu 180.000 đ Chưa thu 120.000…" at bounding box center [416, 97] width 746 height 40
click at [589, 85] on div "Đơn hàng 8 đơn Khối lượng 0 kg Số lượng 8 món Đã thu 180.000 đ Chưa thu 120.000…" at bounding box center [416, 97] width 746 height 40
click at [149, 46] on button "Kho nhận" at bounding box center [159, 51] width 52 height 27
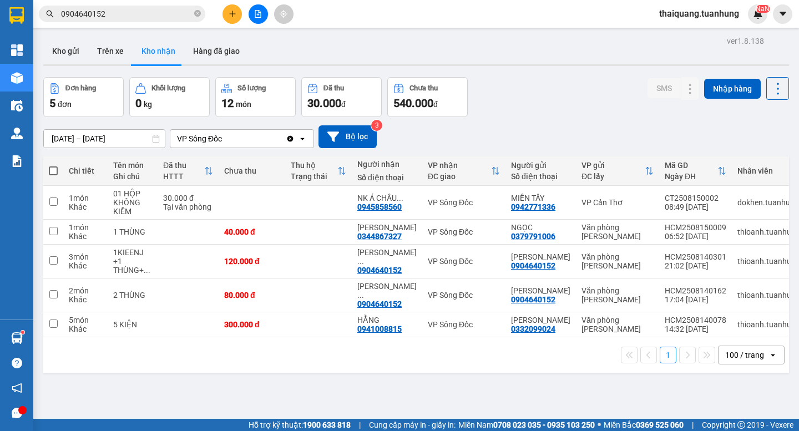
click at [554, 100] on div "Đơn hàng 5 đơn Khối lượng 0 kg Số lượng 12 món Đã thu 30.000 đ Chưa thu 540.000…" at bounding box center [416, 97] width 746 height 40
click at [539, 103] on div "Đơn hàng 5 đơn Khối lượng 0 kg Số lượng 12 món Đã thu 30.000 đ Chưa thu 540.000…" at bounding box center [416, 97] width 746 height 40
click at [578, 104] on div "Đơn hàng 5 đơn Khối lượng 0 kg Số lượng 12 món Đã thu 30.000 đ Chưa thu 540.000…" at bounding box center [416, 97] width 746 height 40
click at [664, 233] on icon at bounding box center [668, 232] width 8 height 8
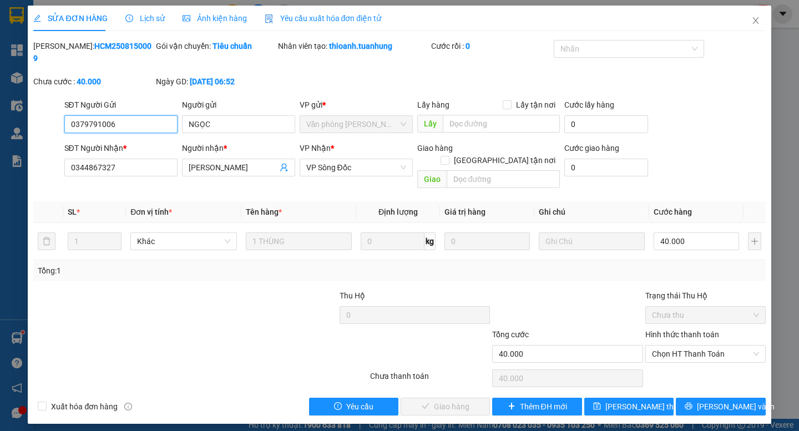
drag, startPoint x: 695, startPoint y: 330, endPoint x: 689, endPoint y: 339, distance: 10.8
click at [693, 346] on span "Chọn HT Thanh Toán" at bounding box center [705, 354] width 107 height 17
drag, startPoint x: 689, startPoint y: 339, endPoint x: 636, endPoint y: 351, distance: 54.0
click at [687, 350] on div "Tại văn phòng" at bounding box center [705, 352] width 107 height 12
type input "0"
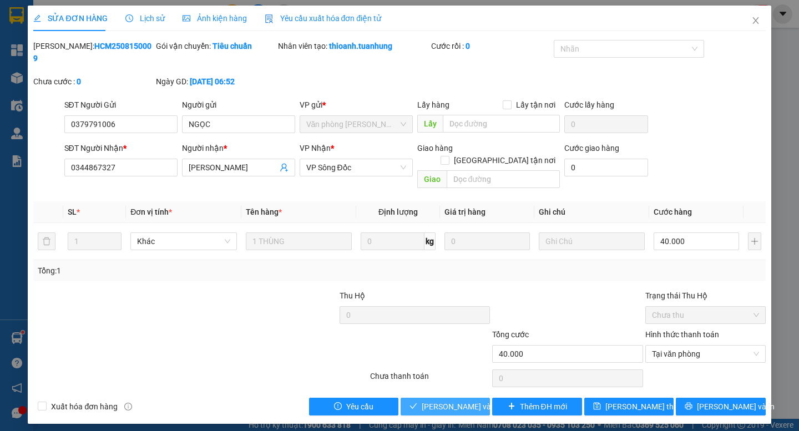
click at [449, 401] on span "[PERSON_NAME] và Giao hàng" at bounding box center [475, 407] width 107 height 12
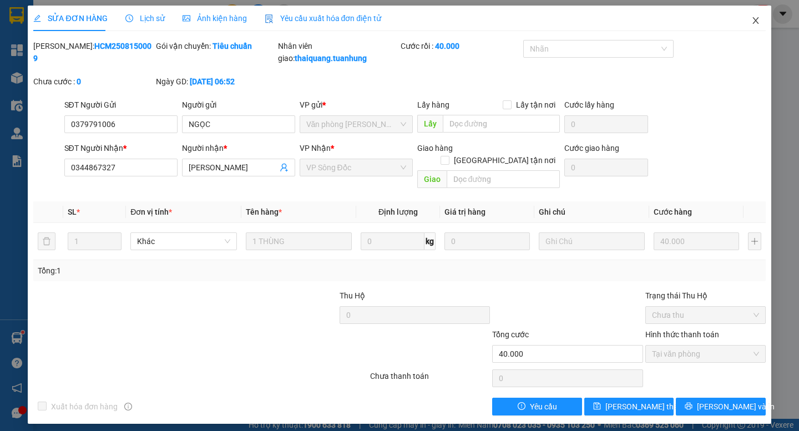
click at [756, 19] on icon "close" at bounding box center [755, 20] width 9 height 9
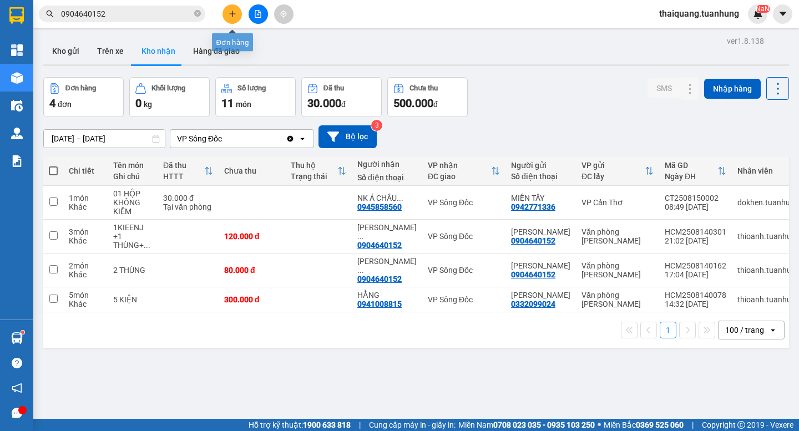
click at [235, 17] on icon "plus" at bounding box center [233, 14] width 8 height 8
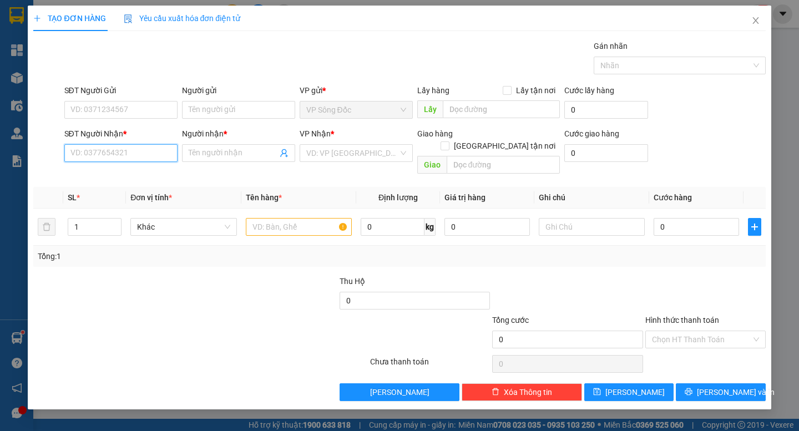
click at [130, 152] on input "SĐT Người Nhận *" at bounding box center [120, 153] width 113 height 18
type input "0938492119"
click at [133, 176] on div "0938492119 - NGỌC" at bounding box center [121, 175] width 100 height 12
type input "NGỌC"
type input "0938492119"
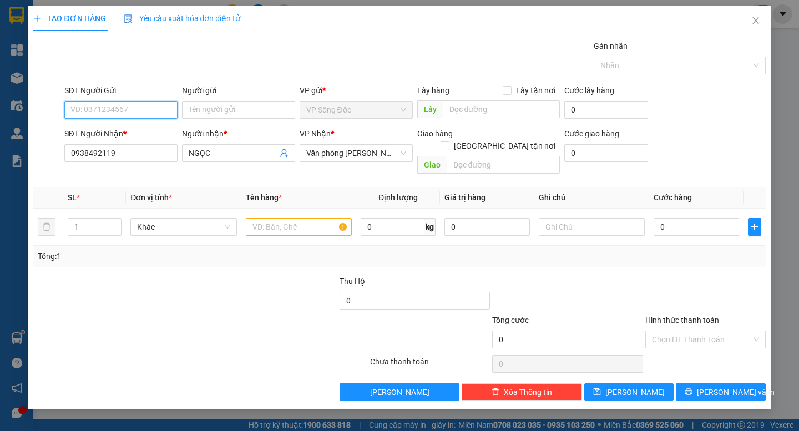
click at [147, 106] on input "SĐT Người Gửi" at bounding box center [120, 110] width 113 height 18
type input "0399208499"
click at [147, 130] on div "0399208499 - CHÚ KÍ" at bounding box center [121, 132] width 100 height 12
type input "CHÚ KÍ"
type input "0399208499"
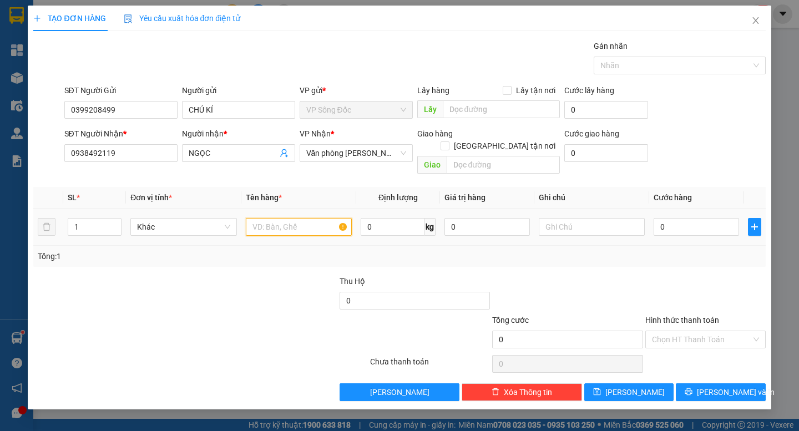
click at [293, 218] on input "text" at bounding box center [299, 227] width 106 height 18
type input "1 THÙNG"
click at [698, 218] on input "0" at bounding box center [696, 227] width 85 height 18
type input "3"
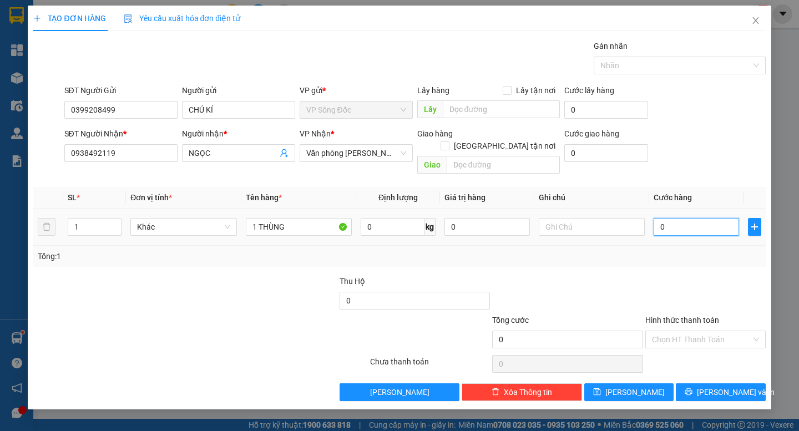
type input "3"
type input "30"
type input "300"
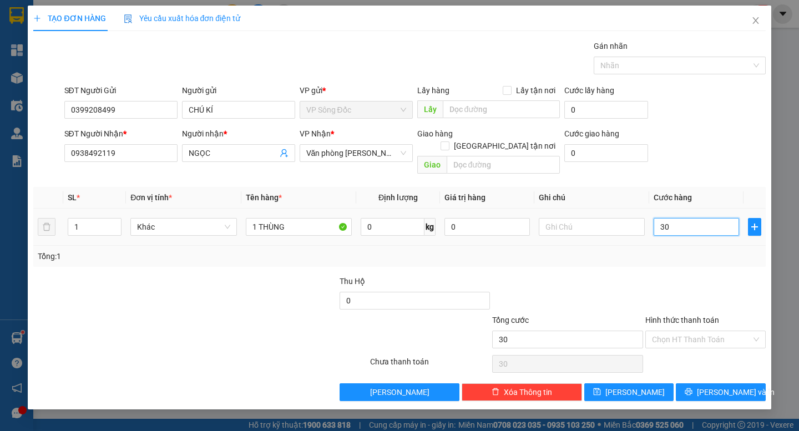
type input "300"
type input "3.000"
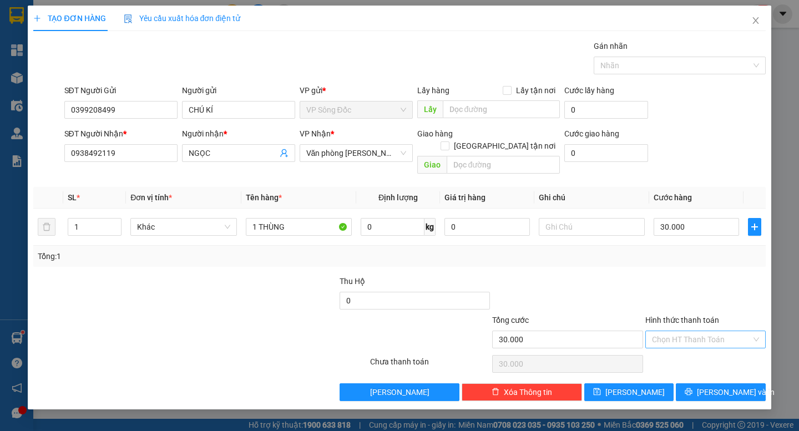
click at [678, 333] on input "Hình thức thanh toán" at bounding box center [701, 339] width 99 height 17
click at [694, 351] on div "Tại văn phòng" at bounding box center [705, 349] width 107 height 12
click at [716, 383] on button "[PERSON_NAME] và In" at bounding box center [720, 392] width 89 height 18
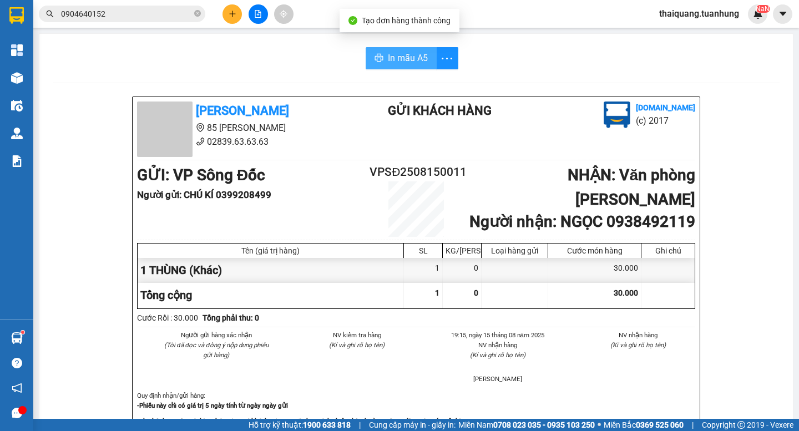
click at [396, 58] on span "In mẫu A5" at bounding box center [408, 58] width 40 height 14
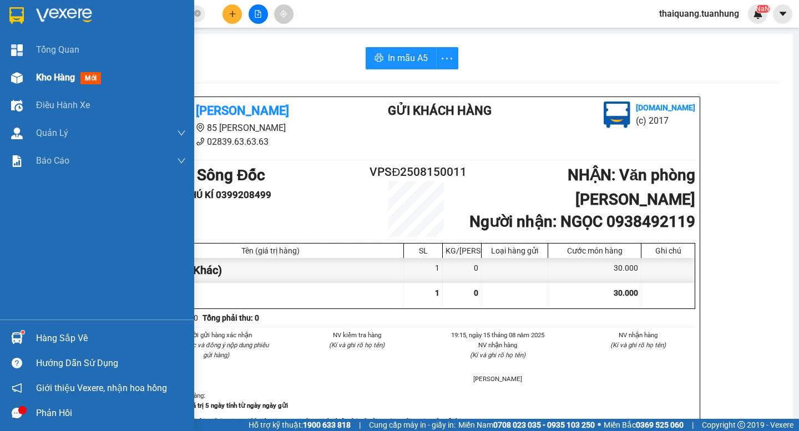
click at [68, 72] on span "Kho hàng" at bounding box center [55, 77] width 39 height 11
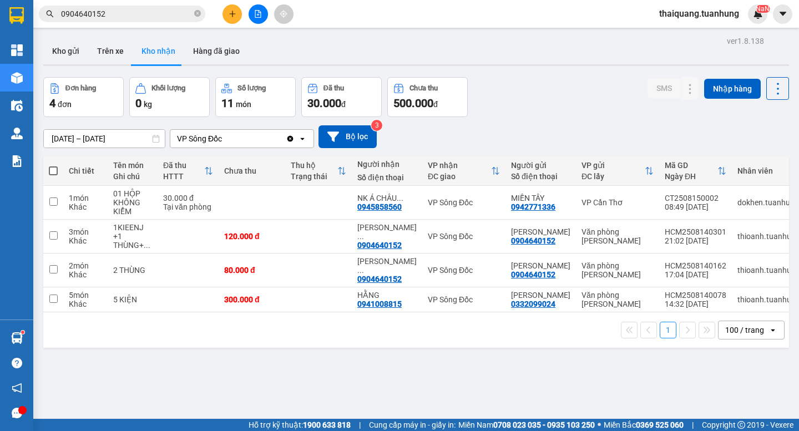
drag, startPoint x: 551, startPoint y: 92, endPoint x: 562, endPoint y: 79, distance: 16.5
click at [554, 90] on div "Đơn hàng 4 đơn Khối lượng 0 kg Số lượng 11 món Đã thu 30.000 đ Chưa thu 500.000…" at bounding box center [416, 97] width 746 height 40
click at [549, 107] on div "Đơn hàng 4 đơn Khối lượng 0 kg Số lượng 11 món Đã thu 30.000 đ Chưa thu 500.000…" at bounding box center [416, 97] width 746 height 40
click at [535, 128] on div "[DATE] – [DATE] Press the down arrow key to interact with the calendar and sele…" at bounding box center [416, 136] width 746 height 23
click at [553, 130] on div "[DATE] – [DATE] Press the down arrow key to interact with the calendar and sele…" at bounding box center [416, 136] width 746 height 23
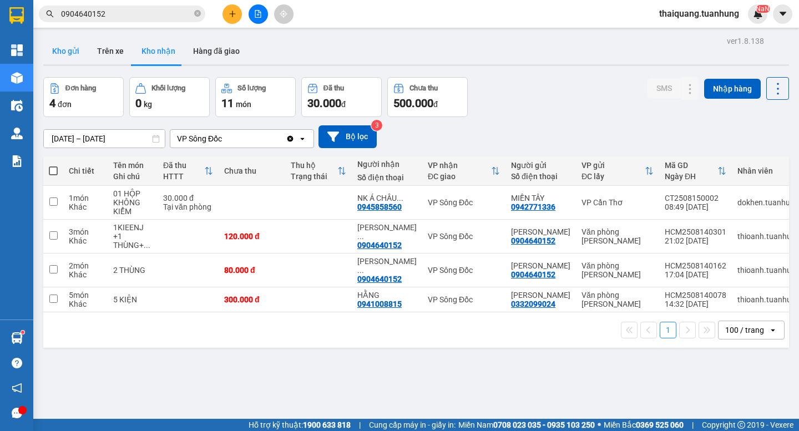
click at [51, 54] on button "Kho gửi" at bounding box center [65, 51] width 45 height 27
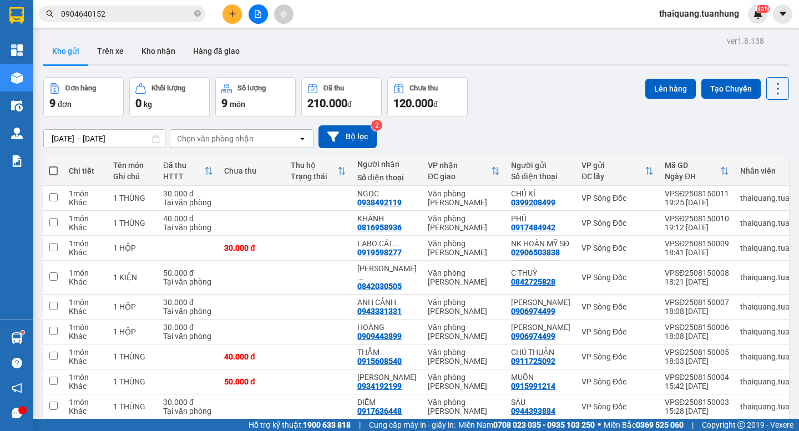
click at [555, 102] on div "Đơn hàng 9 đơn Khối lượng 0 kg Số lượng 9 món Đã thu 210.000 đ Chưa thu 120.000…" at bounding box center [416, 97] width 746 height 40
click at [551, 94] on div "Đơn hàng 9 đơn Khối lượng 0 kg Số lượng 9 món Đã thu 210.000 đ Chưa thu 120.000…" at bounding box center [416, 97] width 746 height 40
click at [590, 93] on div "Đơn hàng 9 đơn Khối lượng 0 kg Số lượng 9 món Đã thu 210.000 đ Chưa thu 120.000…" at bounding box center [416, 97] width 746 height 40
click at [559, 43] on div "Kho gửi Trên xe Kho nhận Hàng đã giao" at bounding box center [416, 52] width 746 height 29
click at [527, 98] on div "Đơn hàng 9 đơn Khối lượng 0 kg Số lượng 9 món Đã thu 210.000 đ Chưa thu 120.000…" at bounding box center [416, 97] width 746 height 40
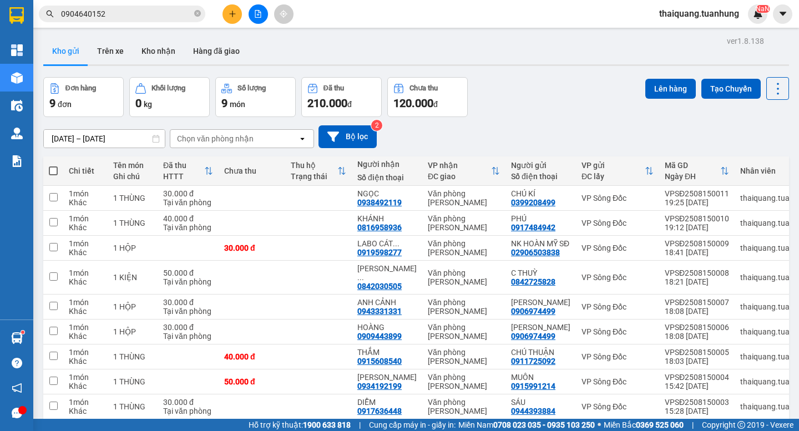
click at [528, 97] on div "Đơn hàng 9 đơn Khối lượng 0 kg Số lượng 9 món Đã thu 210.000 đ Chưa thu 120.000…" at bounding box center [416, 97] width 746 height 40
click at [534, 93] on div "Đơn hàng 9 đơn Khối lượng 0 kg Số lượng 9 món Đã thu 210.000 đ Chưa thu 120.000…" at bounding box center [416, 97] width 746 height 40
